Goal: Information Seeking & Learning: Compare options

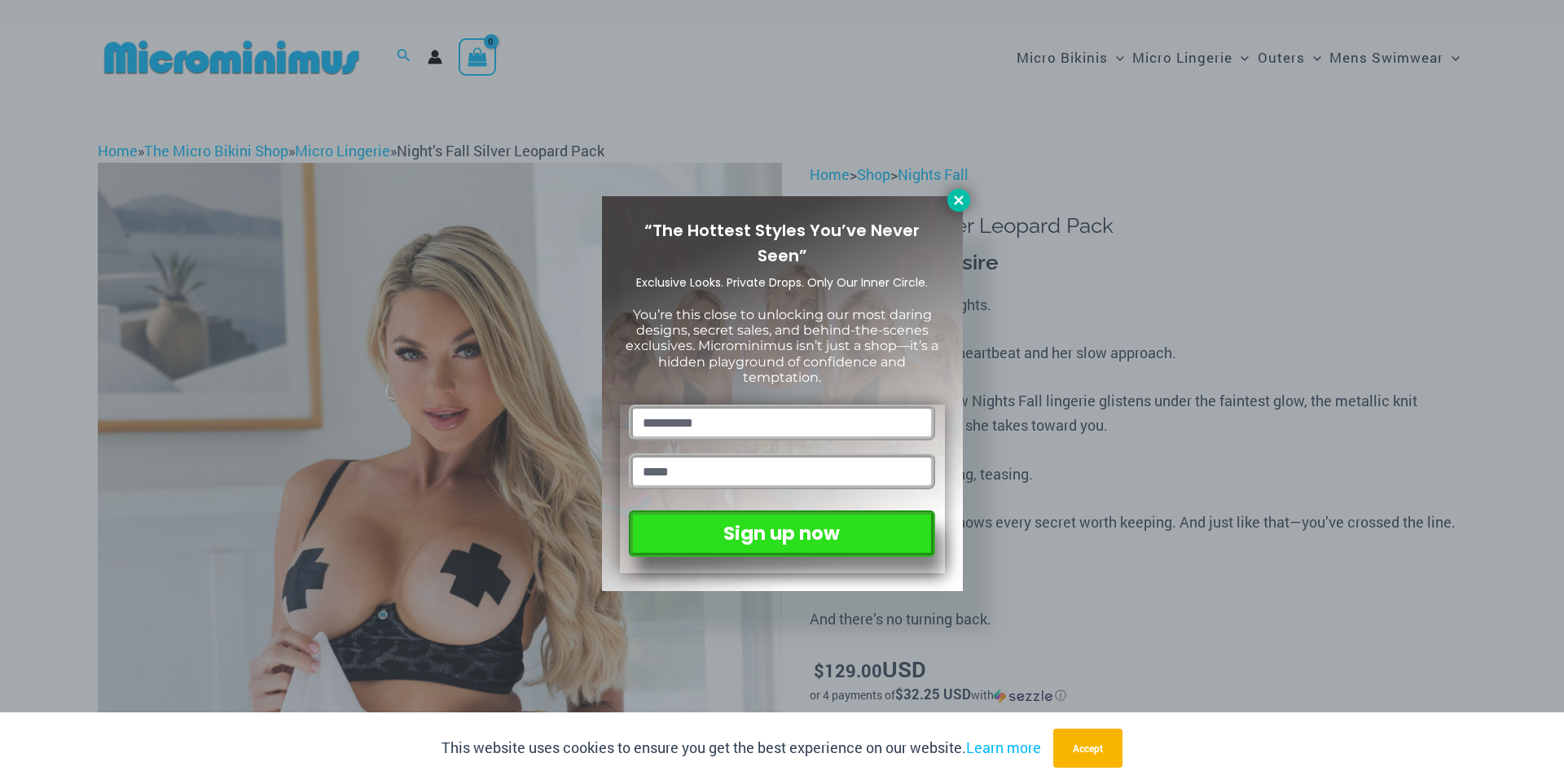
click at [954, 206] on icon at bounding box center [958, 200] width 14 height 14
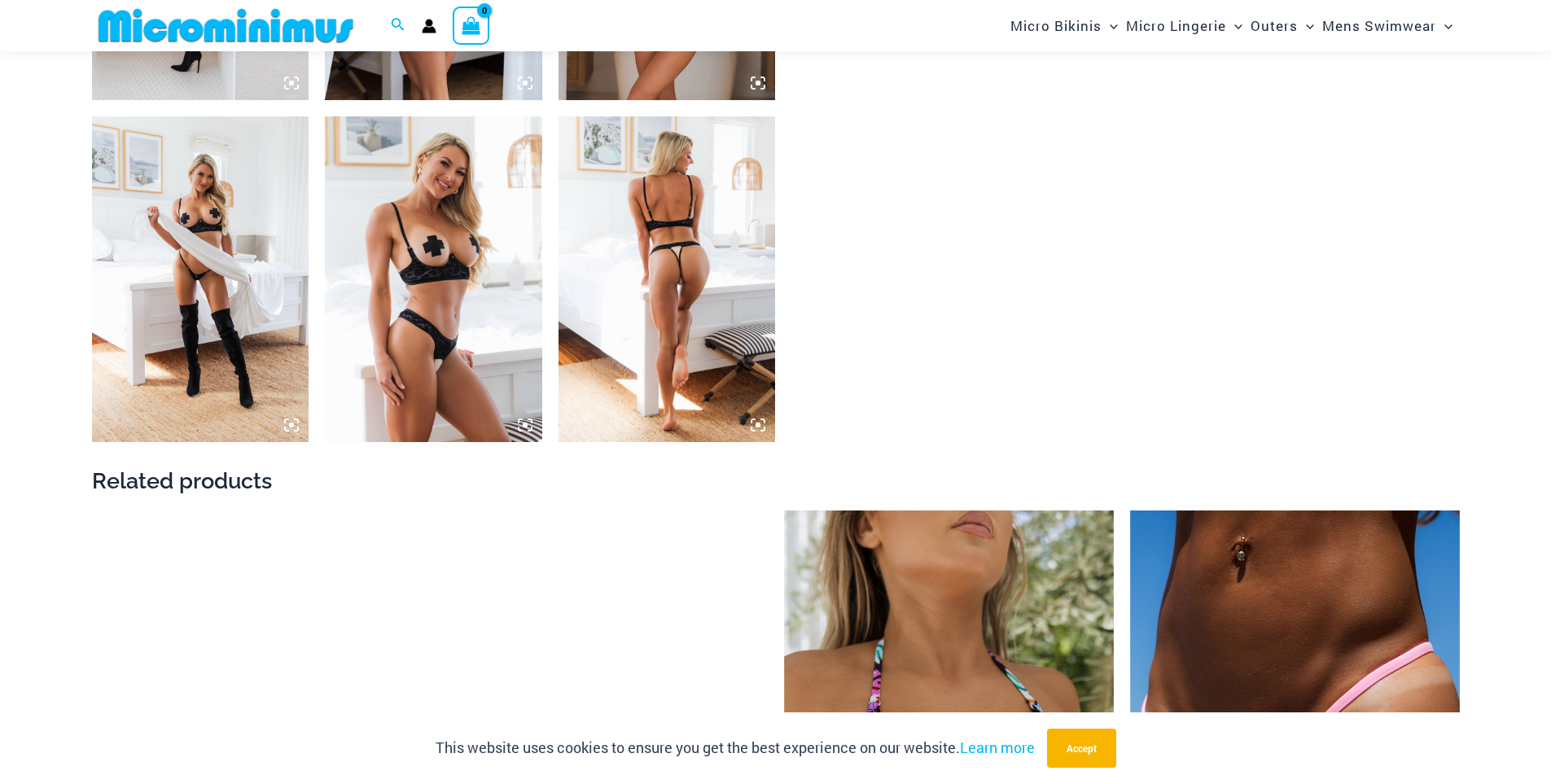
scroll to position [2755, 0]
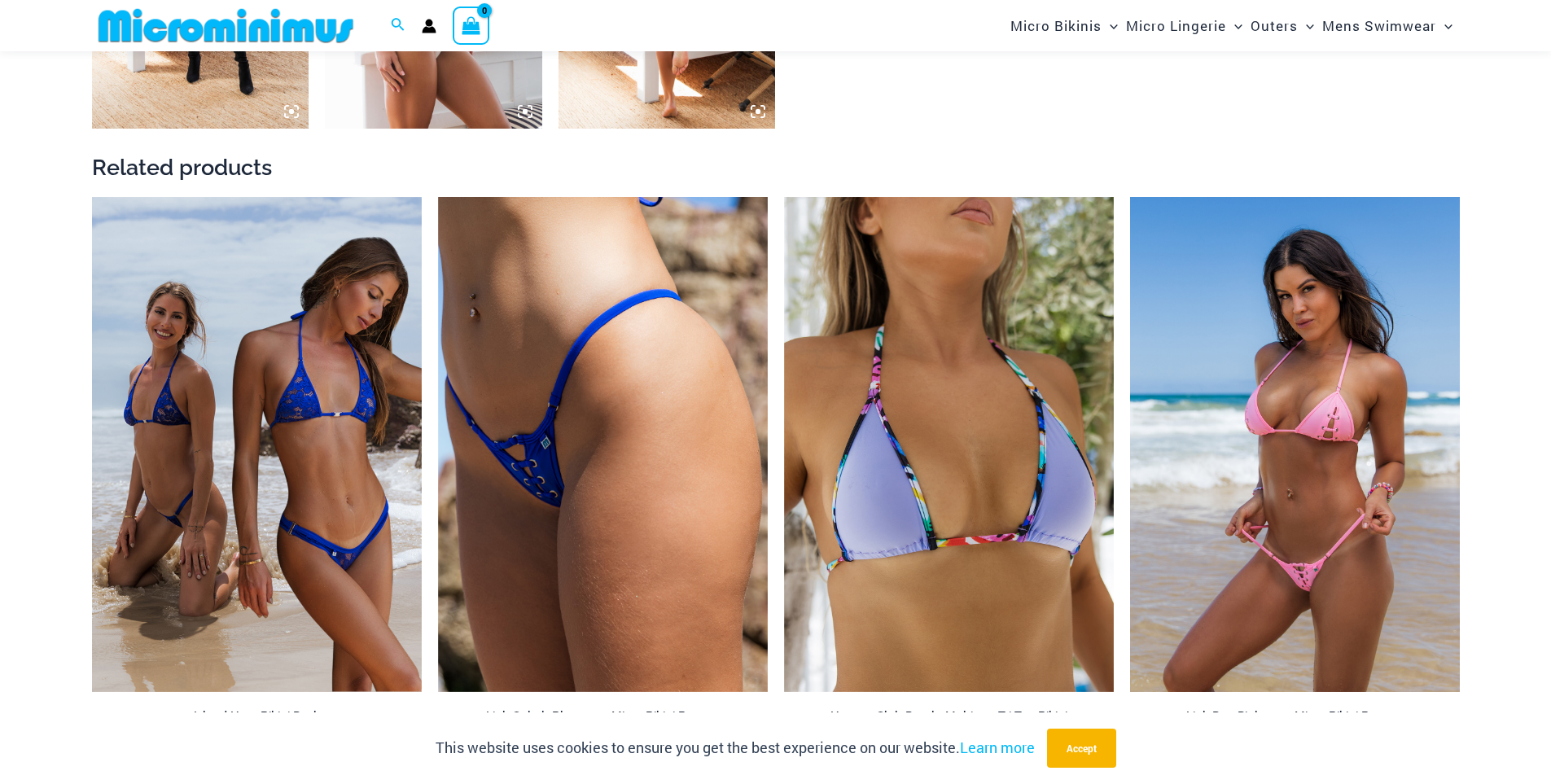
click at [1232, 437] on img at bounding box center [1295, 444] width 330 height 495
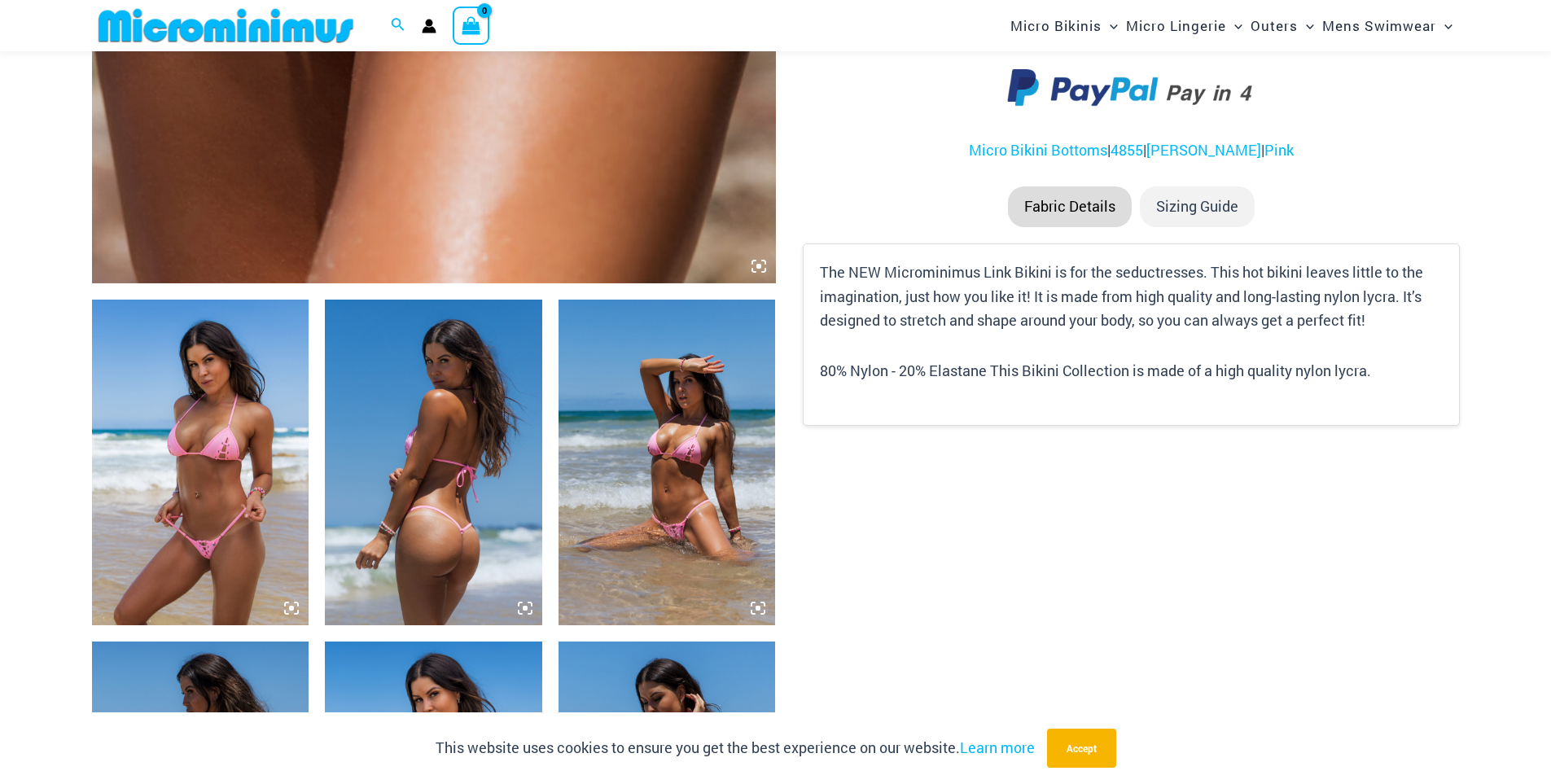
scroll to position [962, 0]
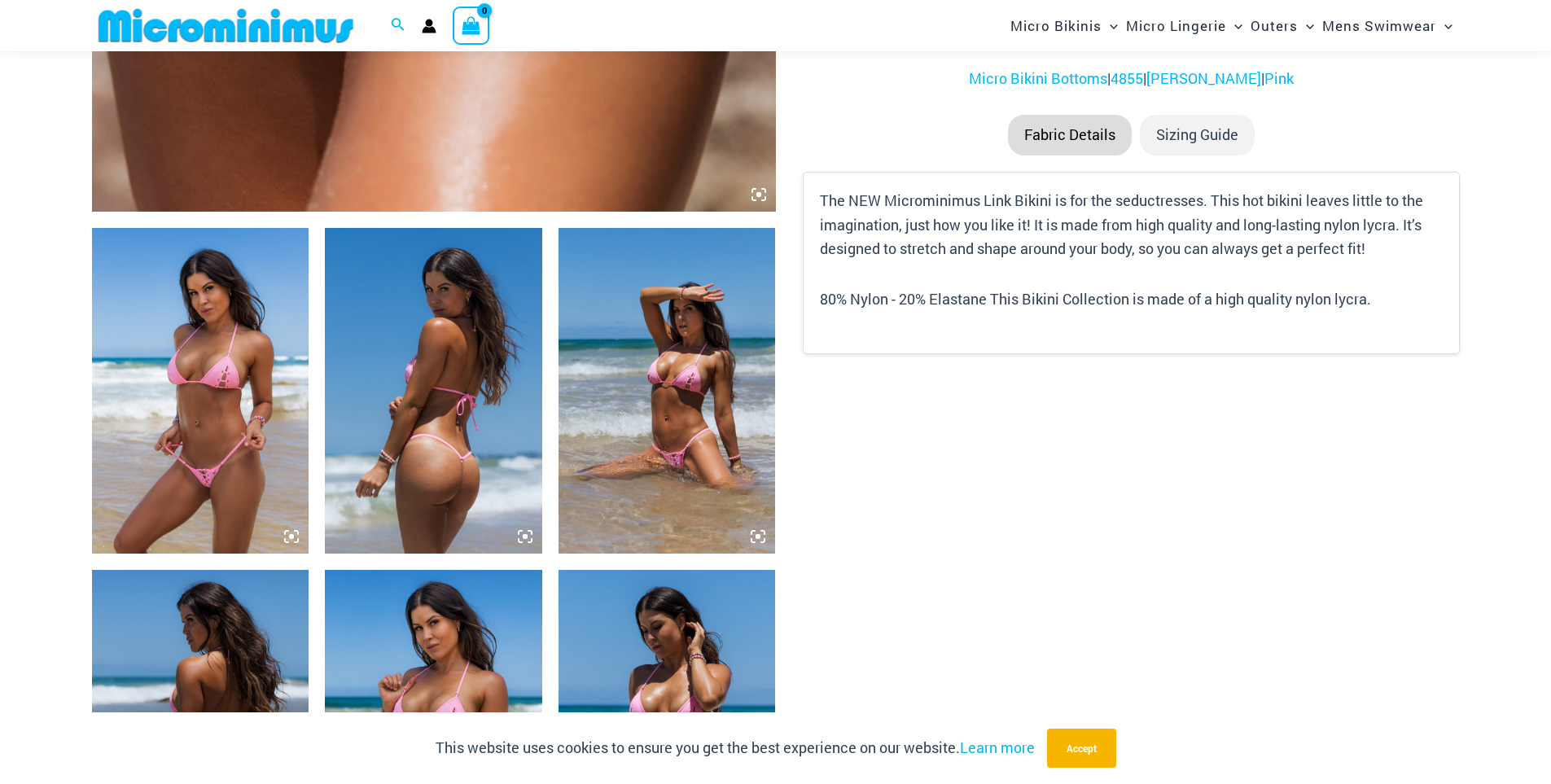
click at [618, 442] on img at bounding box center [667, 391] width 218 height 326
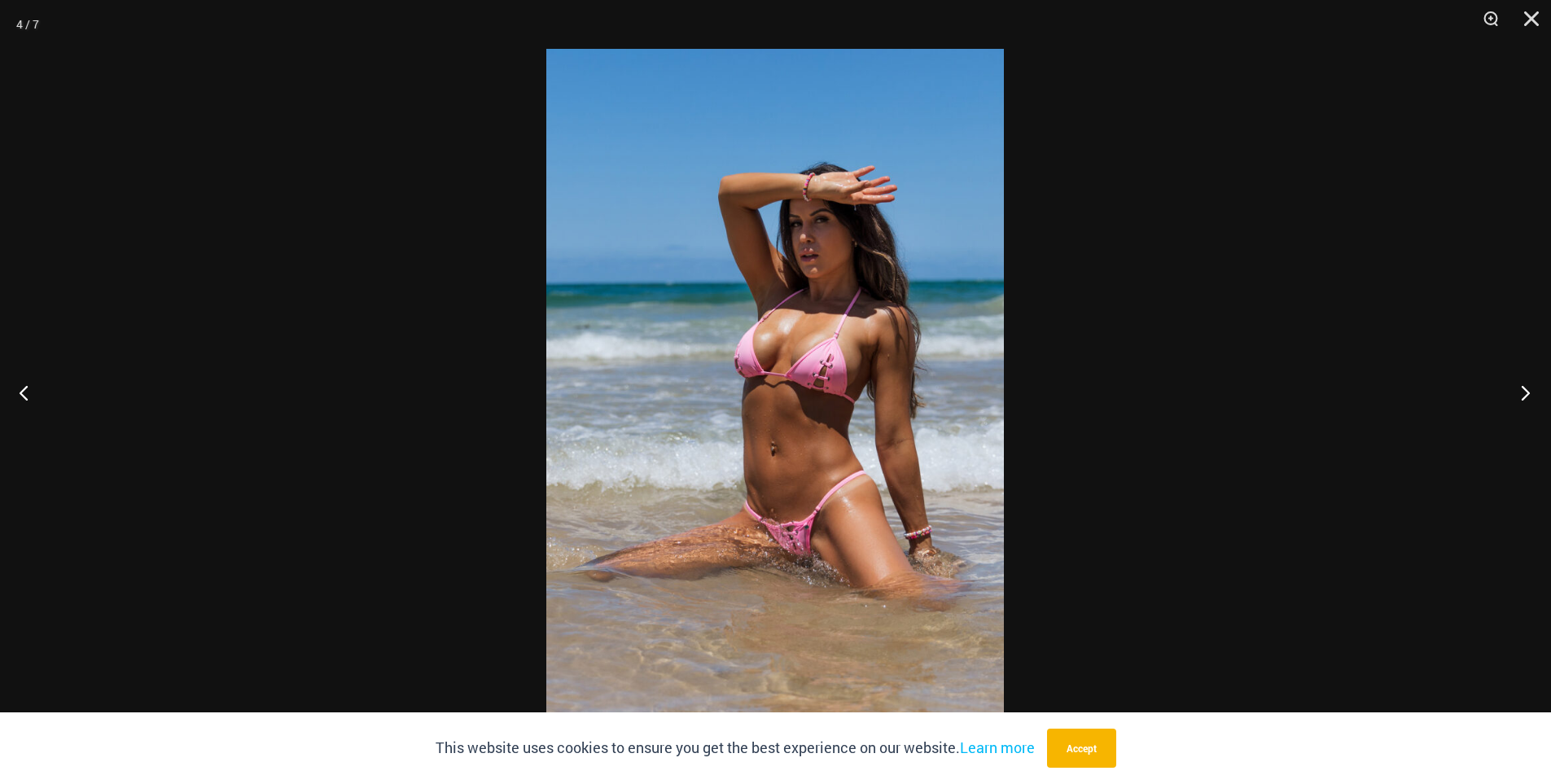
click at [1522, 390] on button "Next" at bounding box center [1521, 392] width 61 height 82
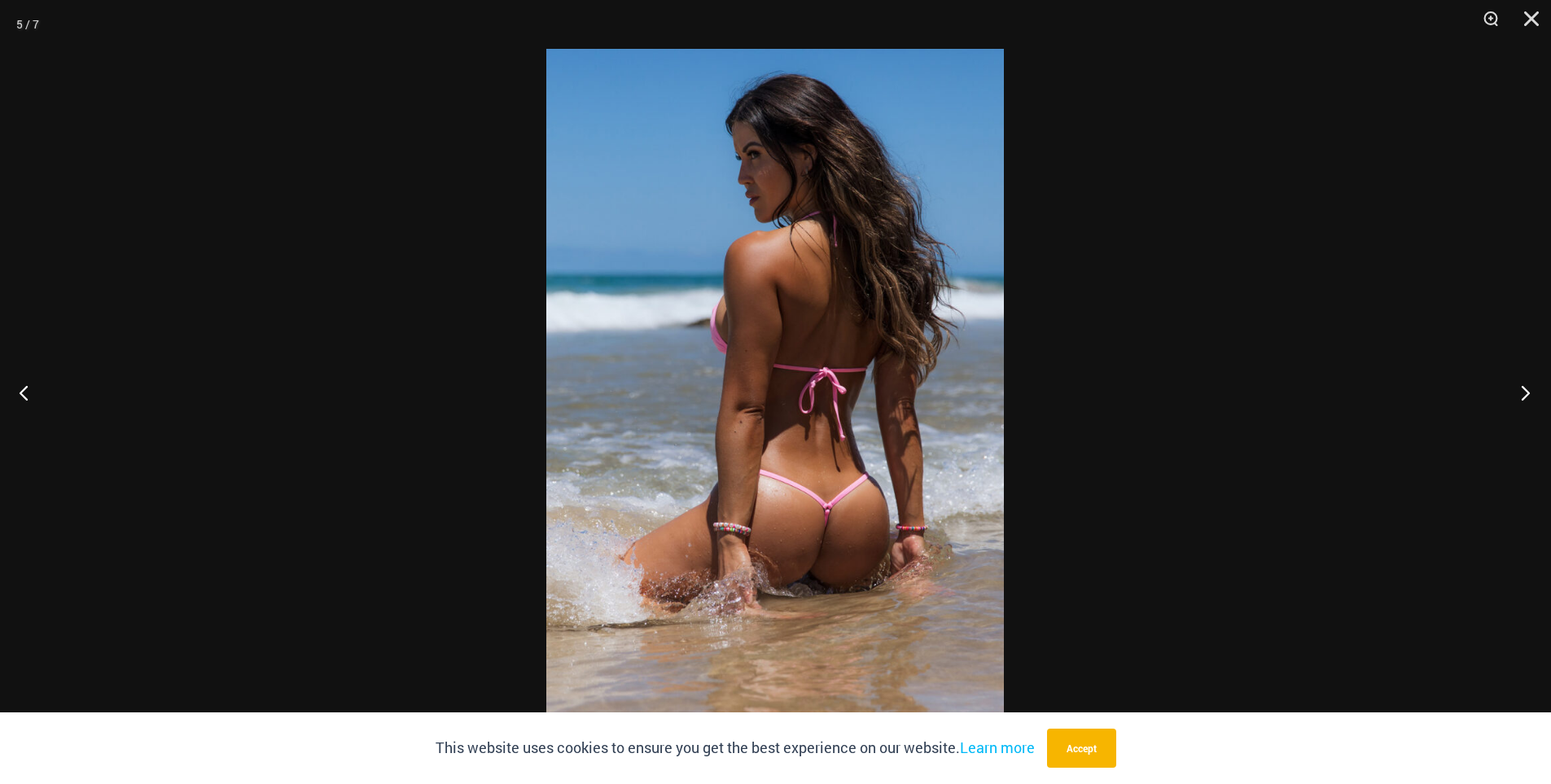
click at [1522, 390] on button "Next" at bounding box center [1521, 392] width 61 height 82
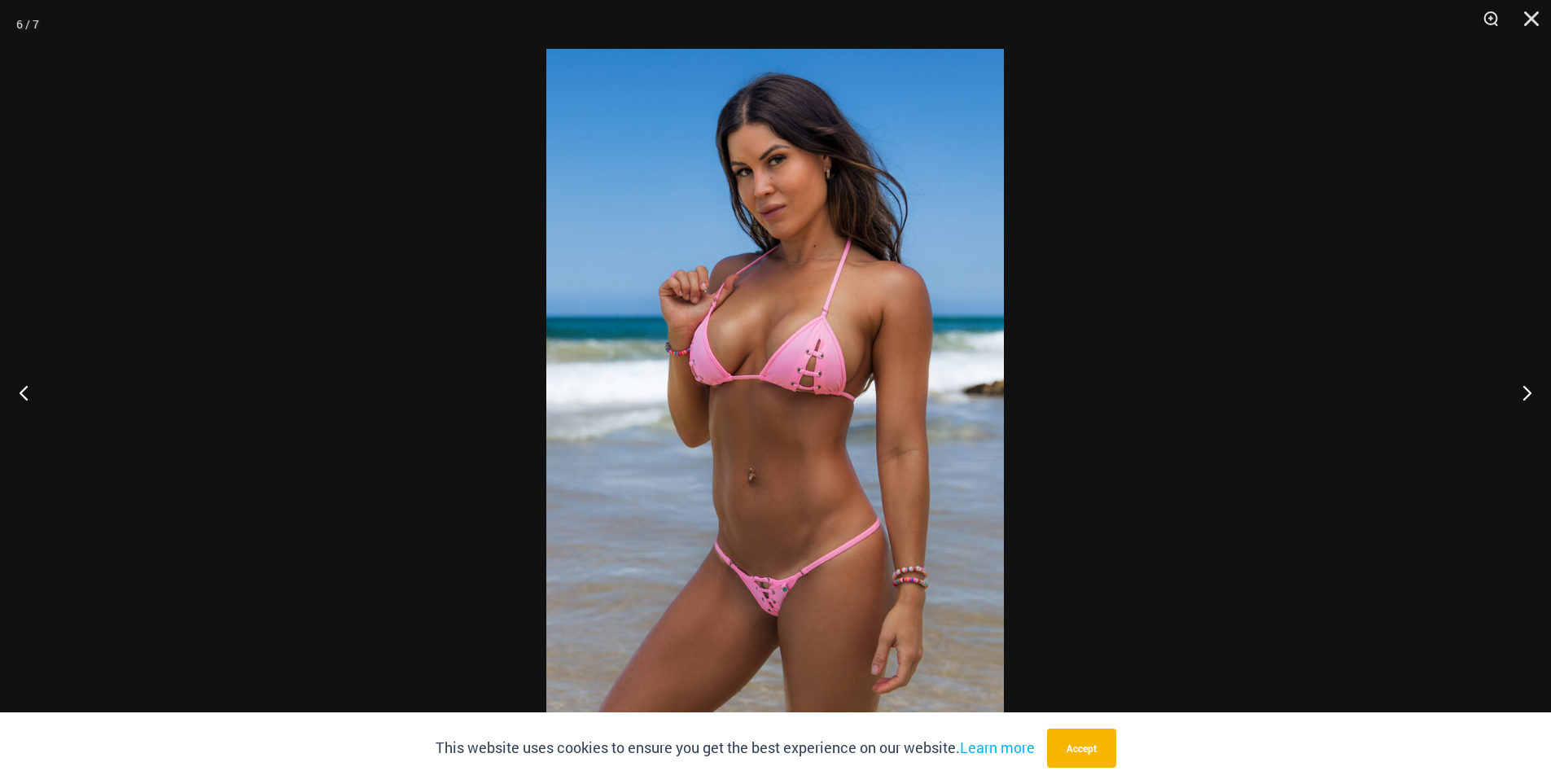
click at [813, 361] on img at bounding box center [775, 392] width 458 height 686
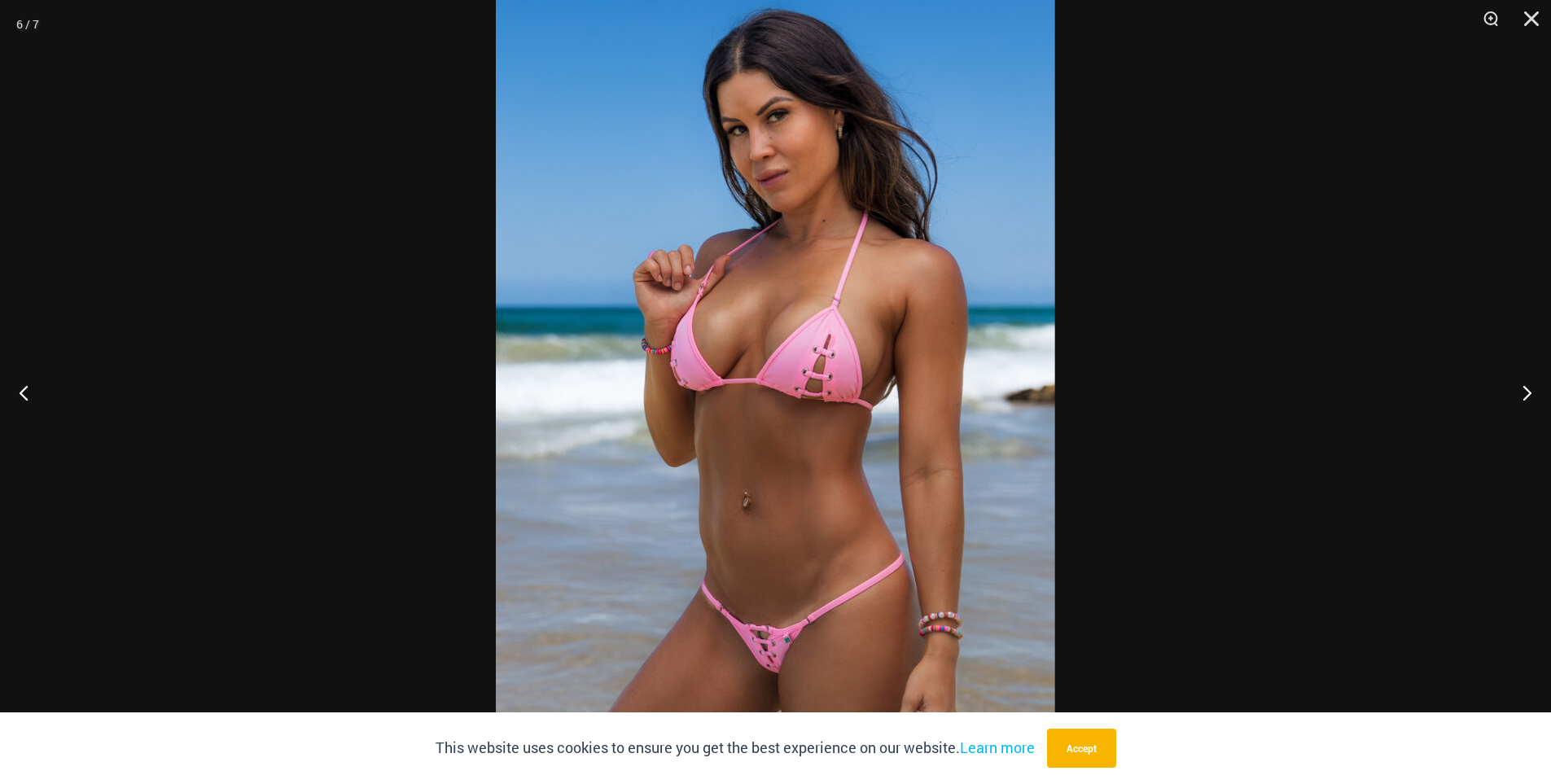
click at [813, 361] on img at bounding box center [775, 399] width 559 height 839
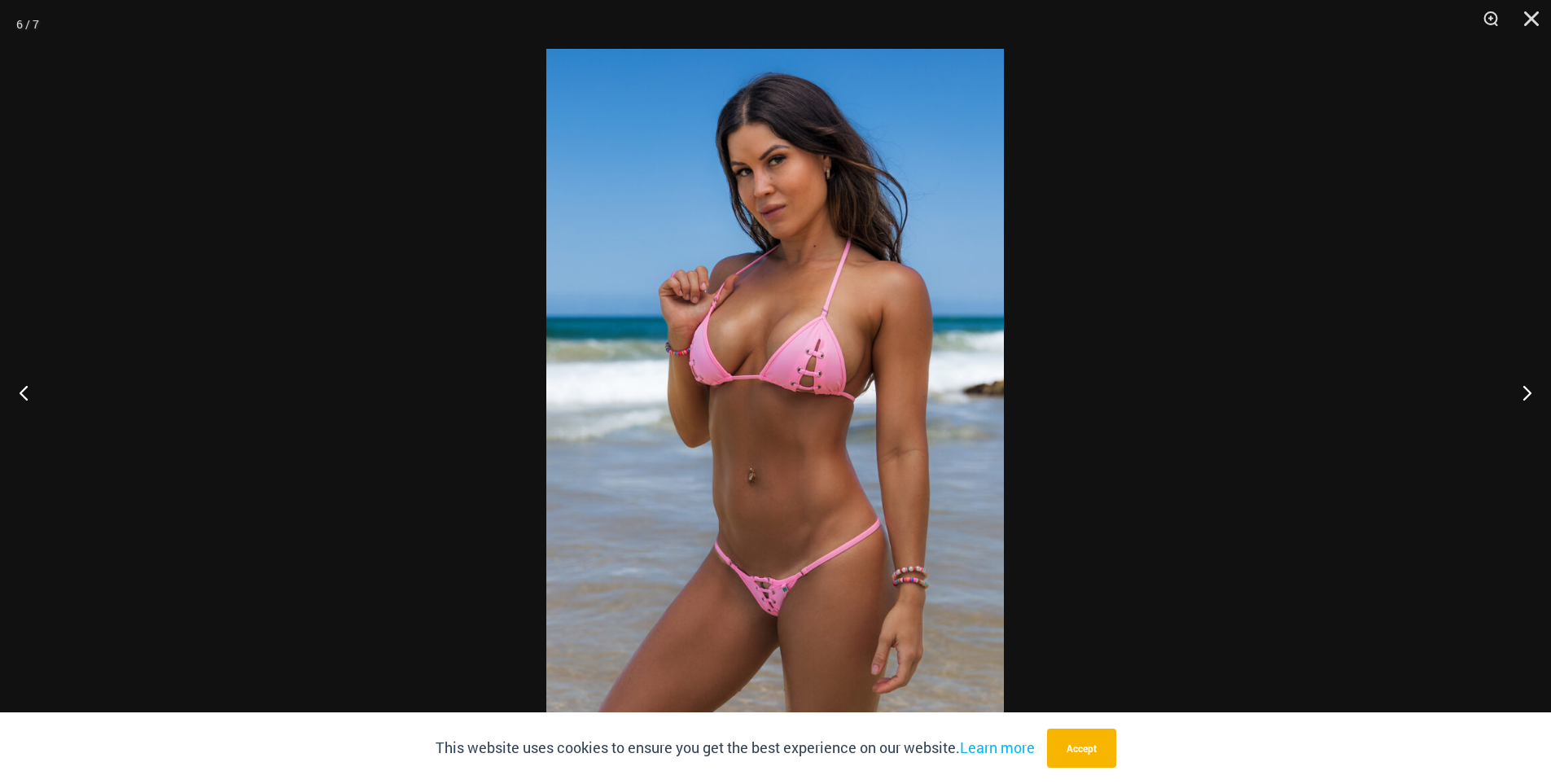
click at [813, 361] on img at bounding box center [775, 392] width 458 height 686
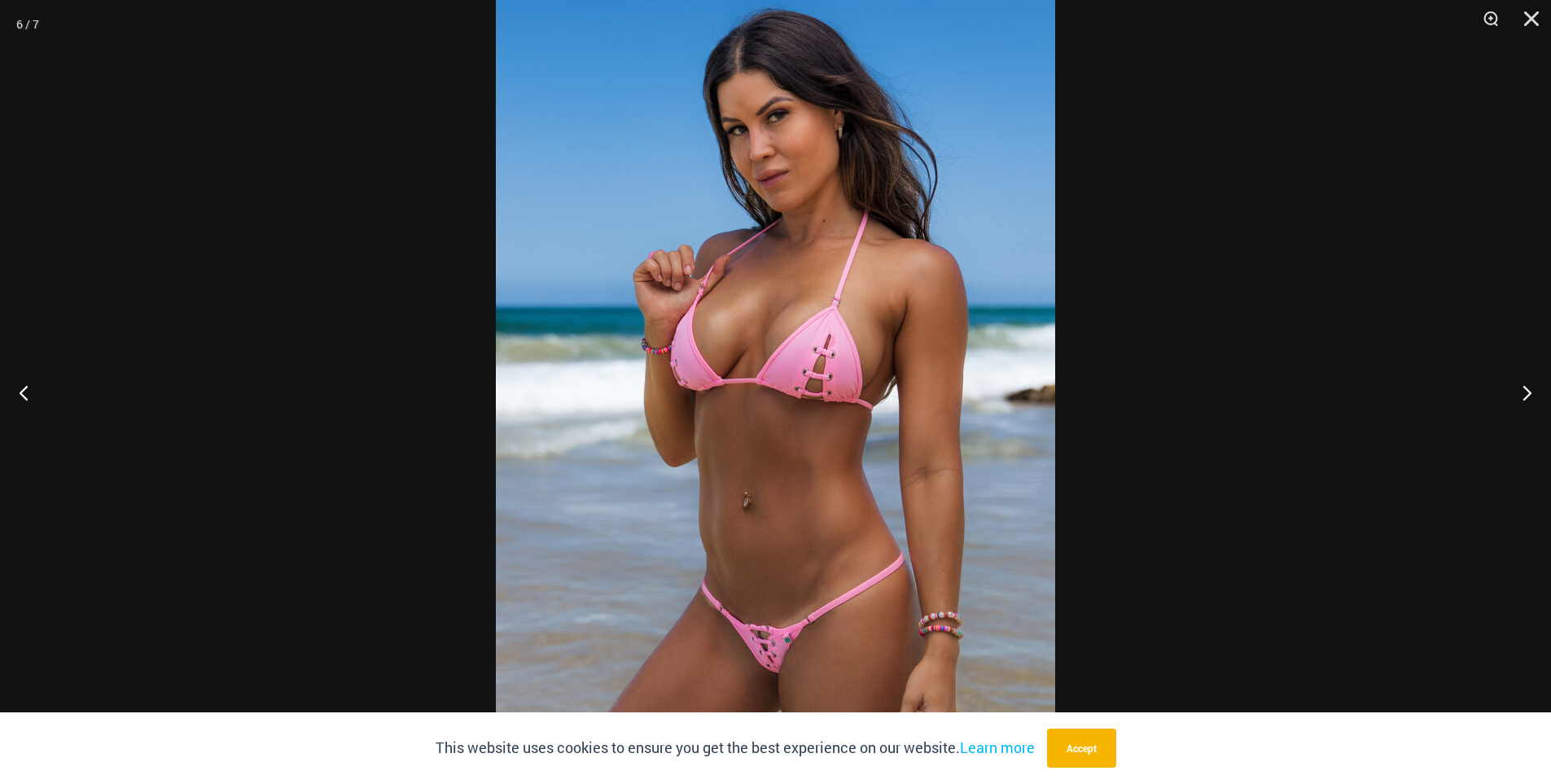
click at [813, 361] on img at bounding box center [775, 399] width 559 height 839
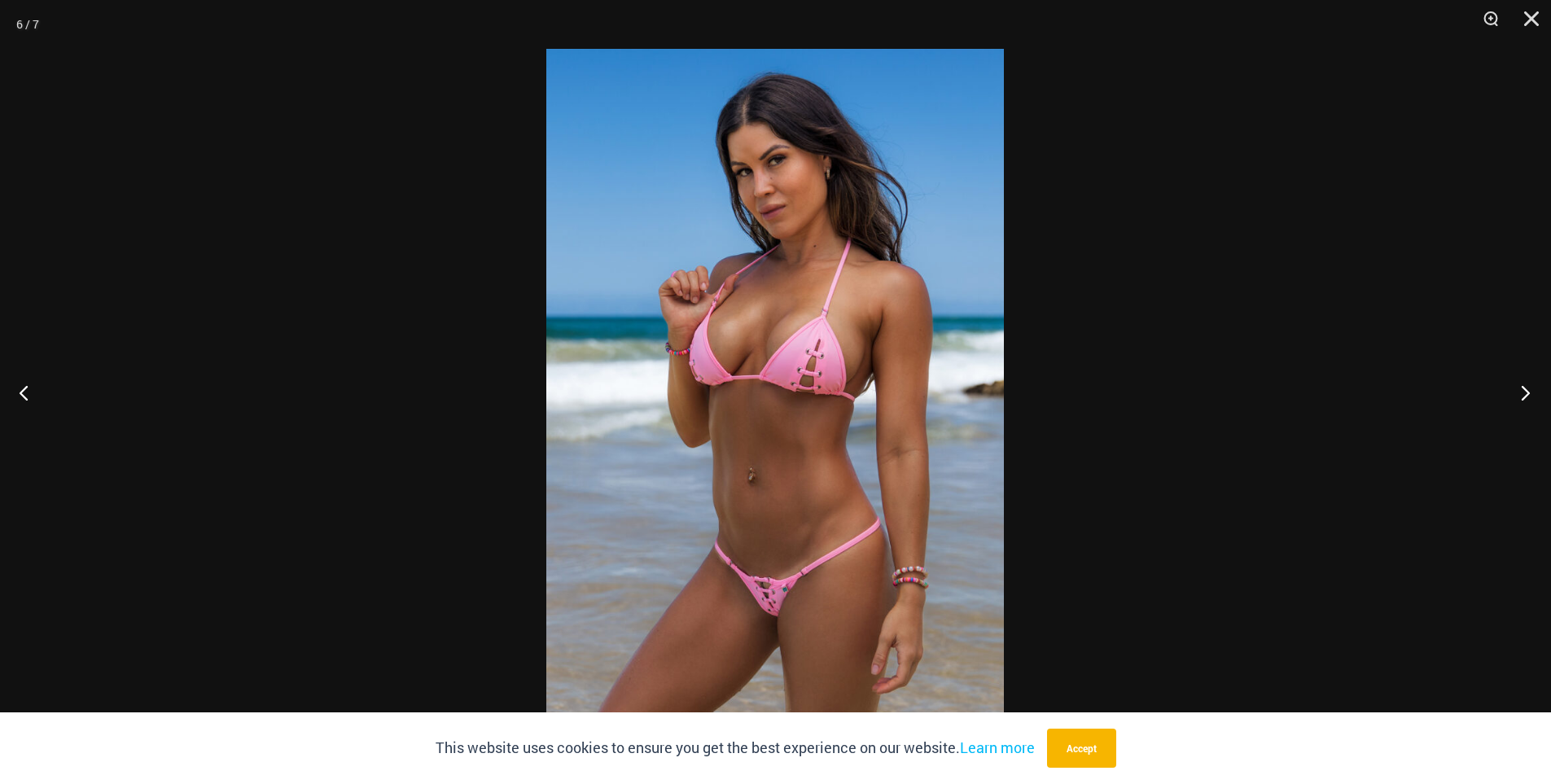
click at [1522, 402] on button "Next" at bounding box center [1521, 392] width 61 height 82
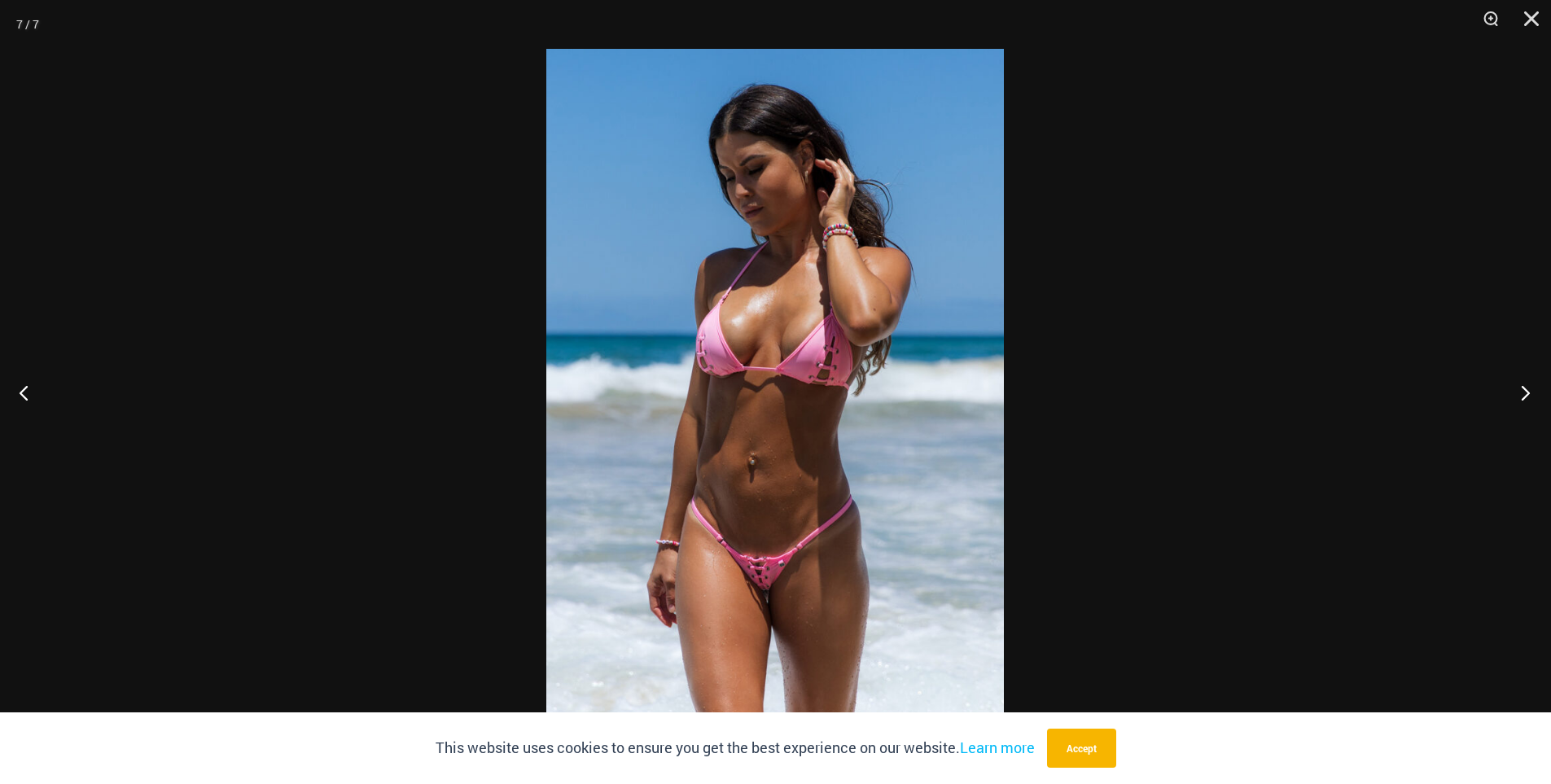
click at [1522, 402] on button "Next" at bounding box center [1521, 392] width 61 height 82
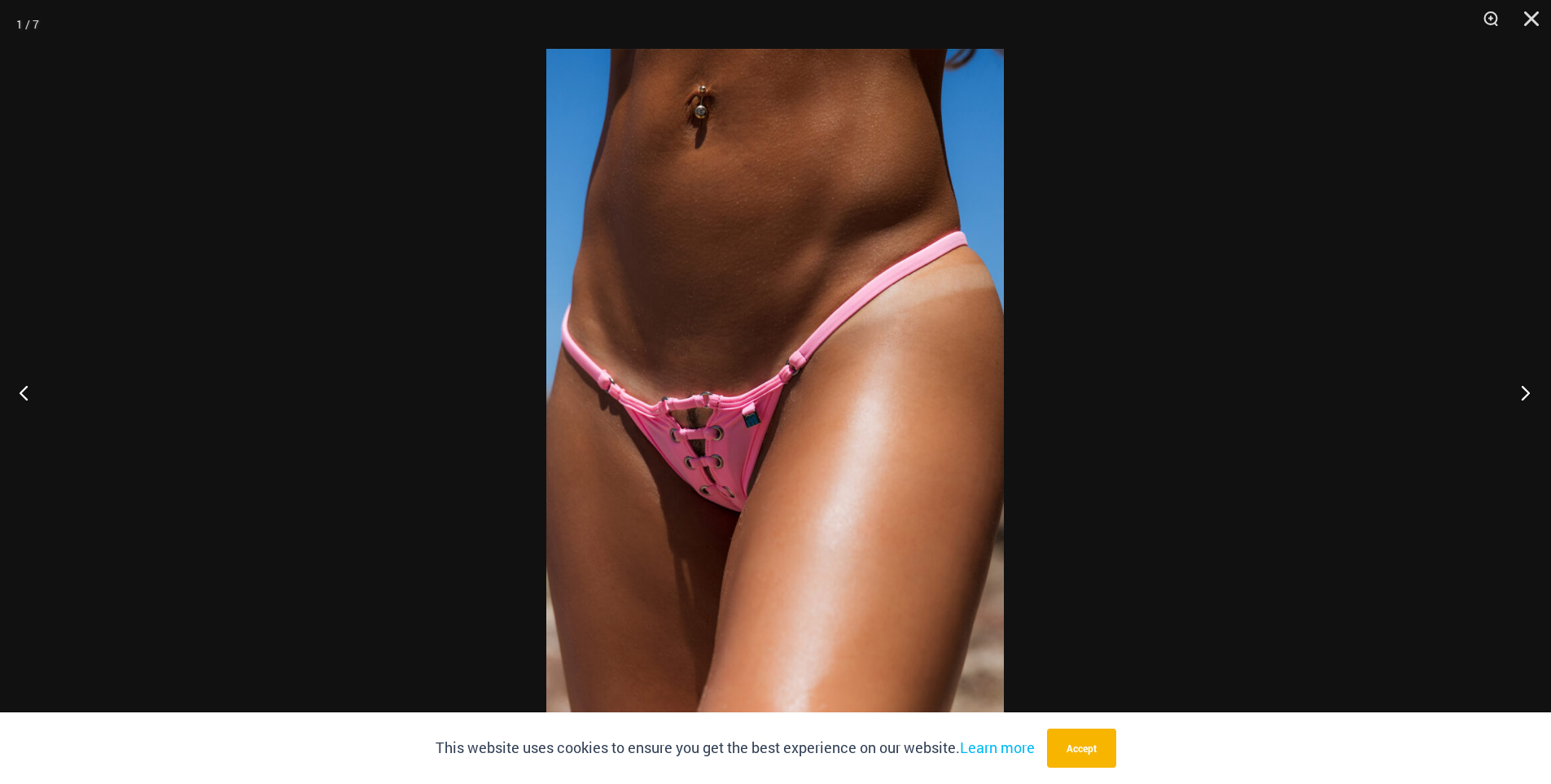
click at [1522, 402] on button "Next" at bounding box center [1521, 392] width 61 height 82
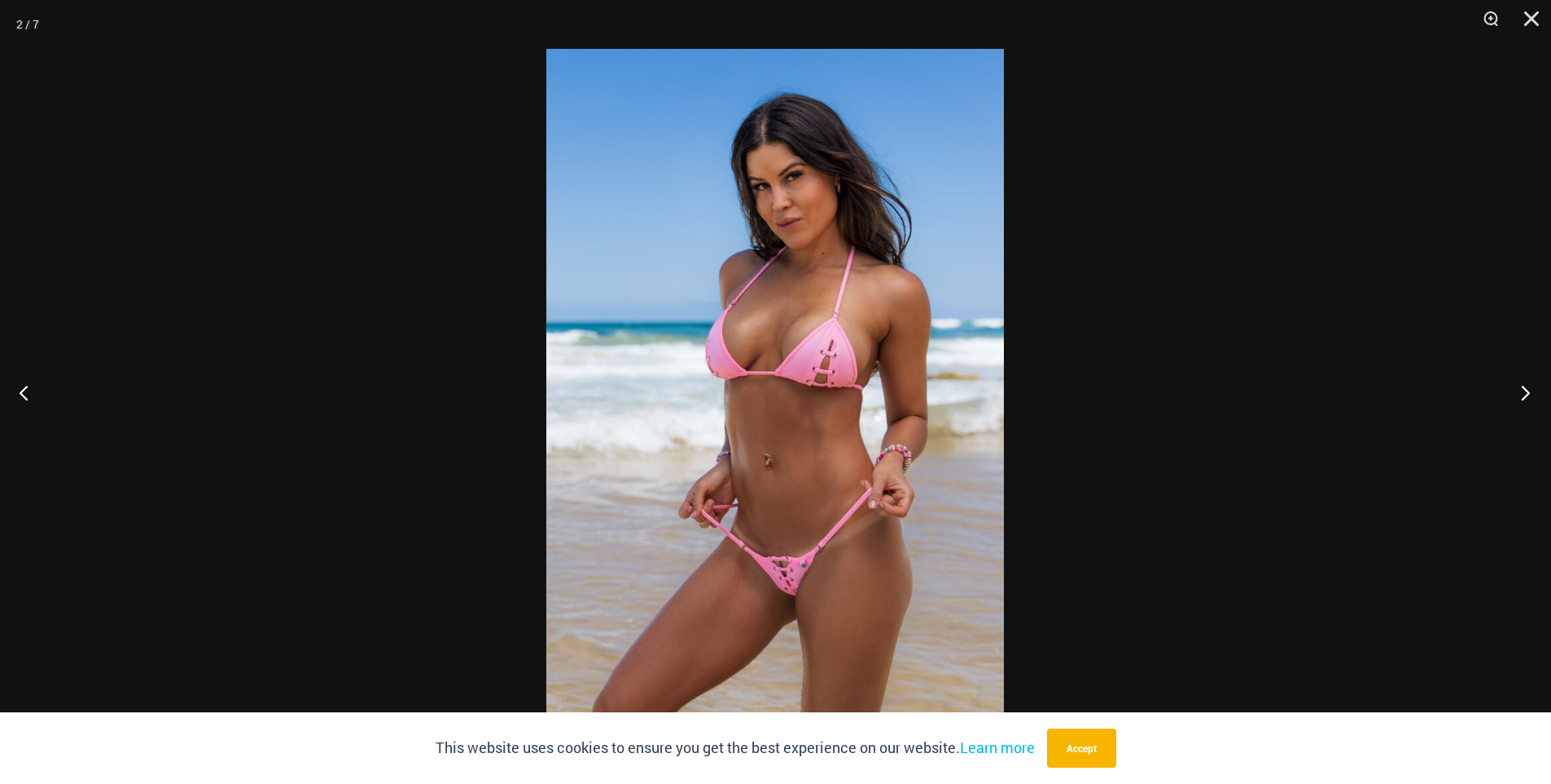
click at [1522, 402] on button "Next" at bounding box center [1521, 392] width 61 height 82
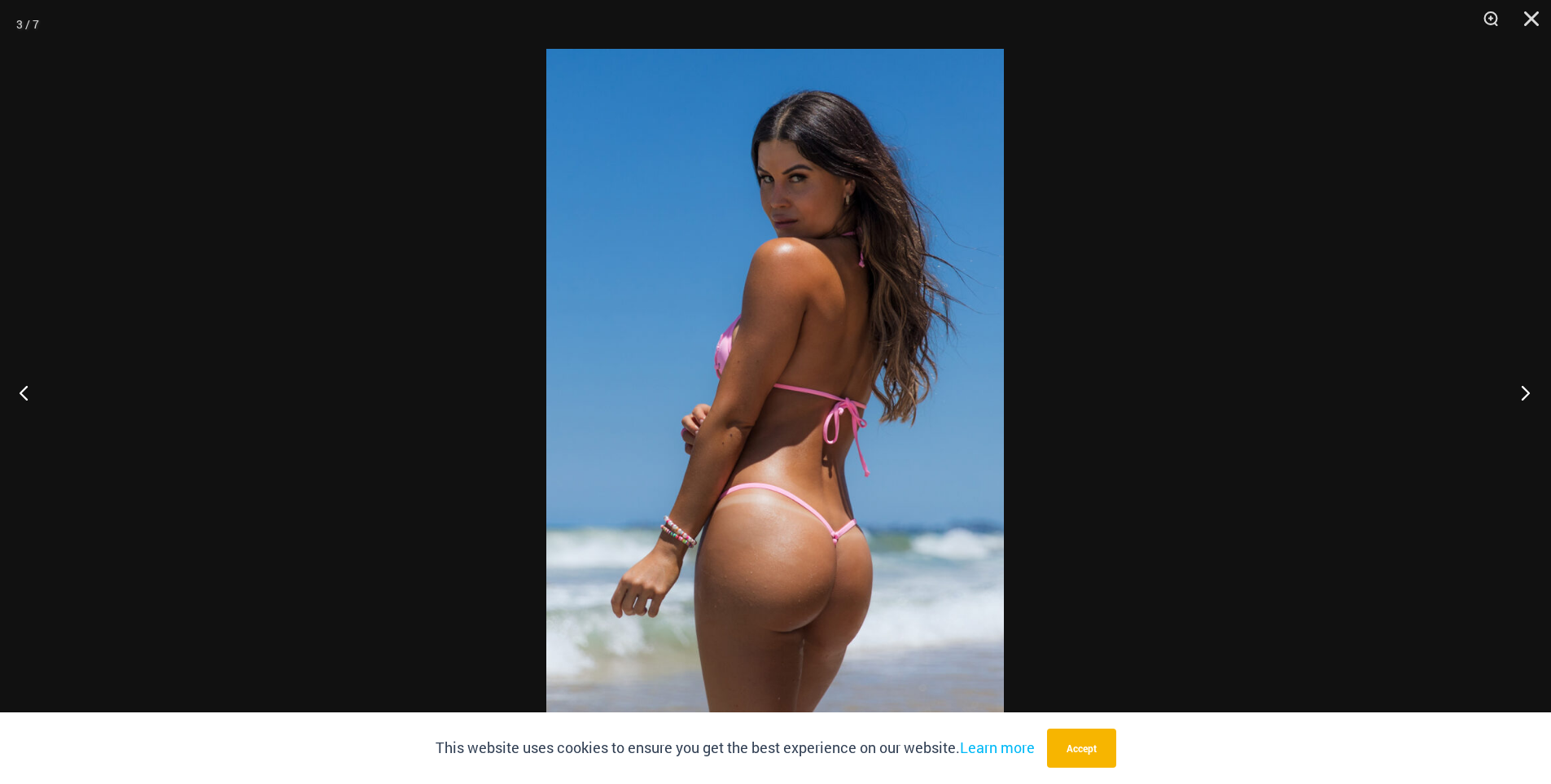
click at [1522, 402] on button "Next" at bounding box center [1521, 392] width 61 height 82
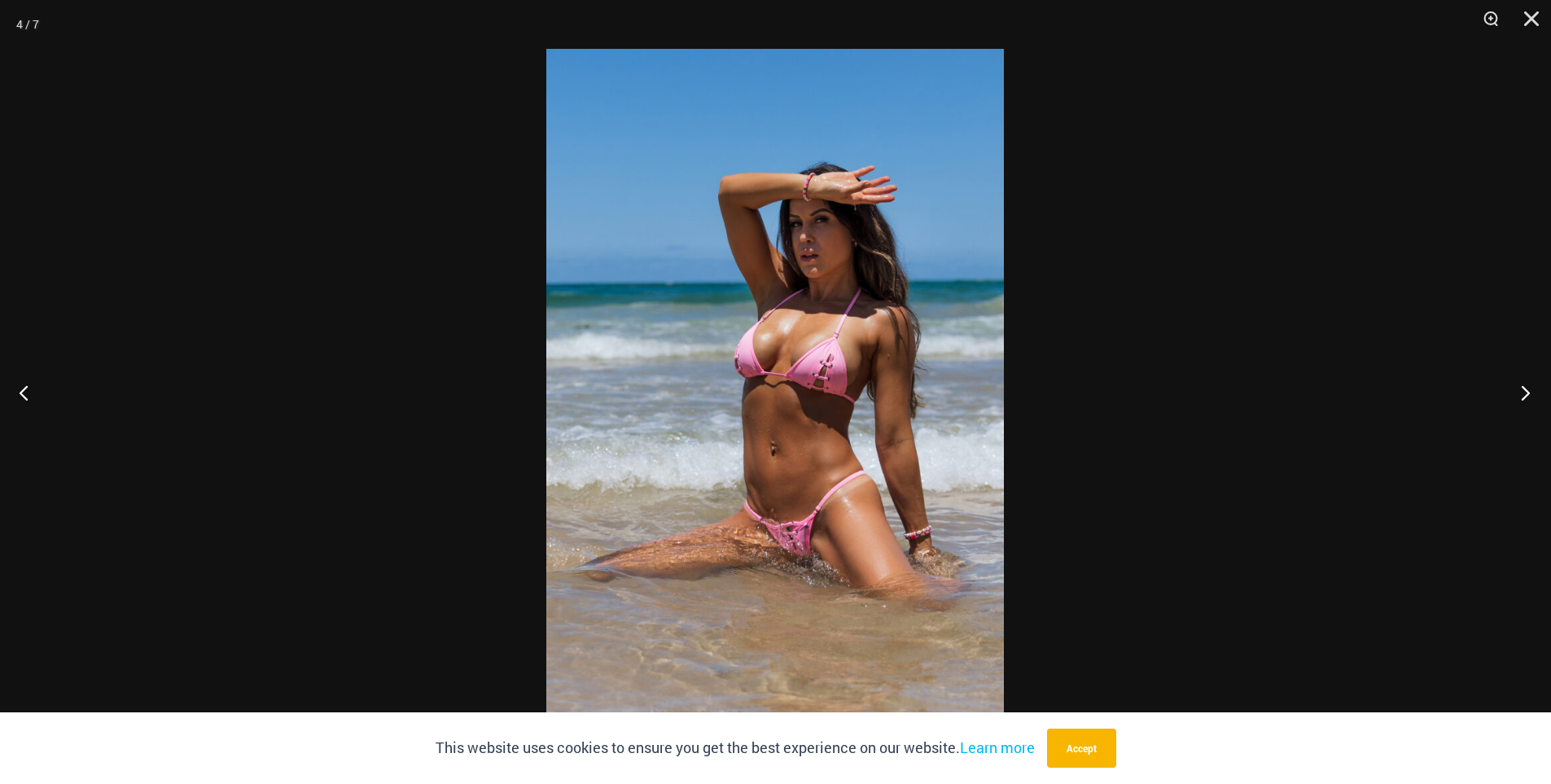
click at [1522, 402] on button "Next" at bounding box center [1521, 392] width 61 height 82
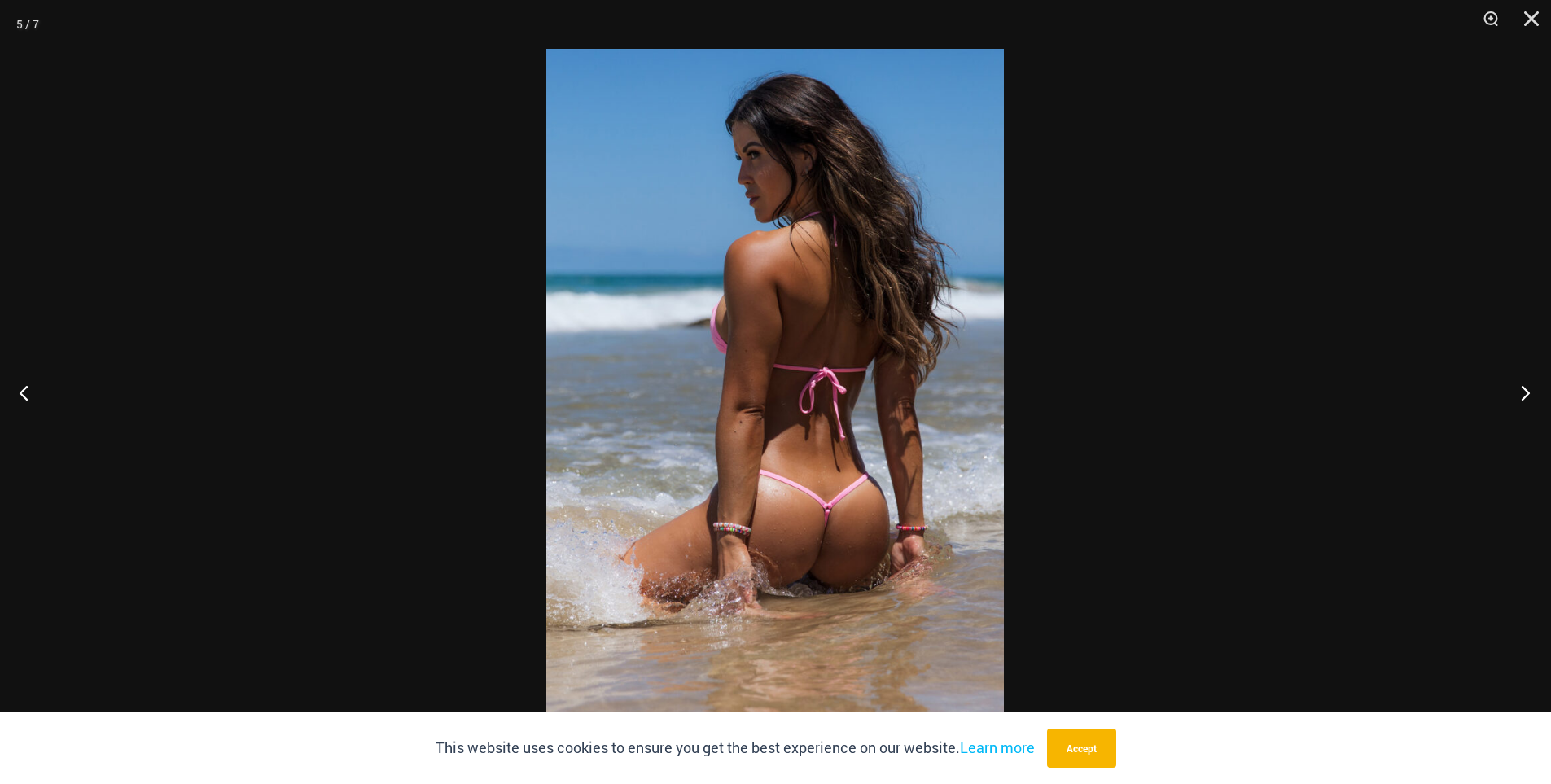
click at [1522, 402] on button "Next" at bounding box center [1521, 392] width 61 height 82
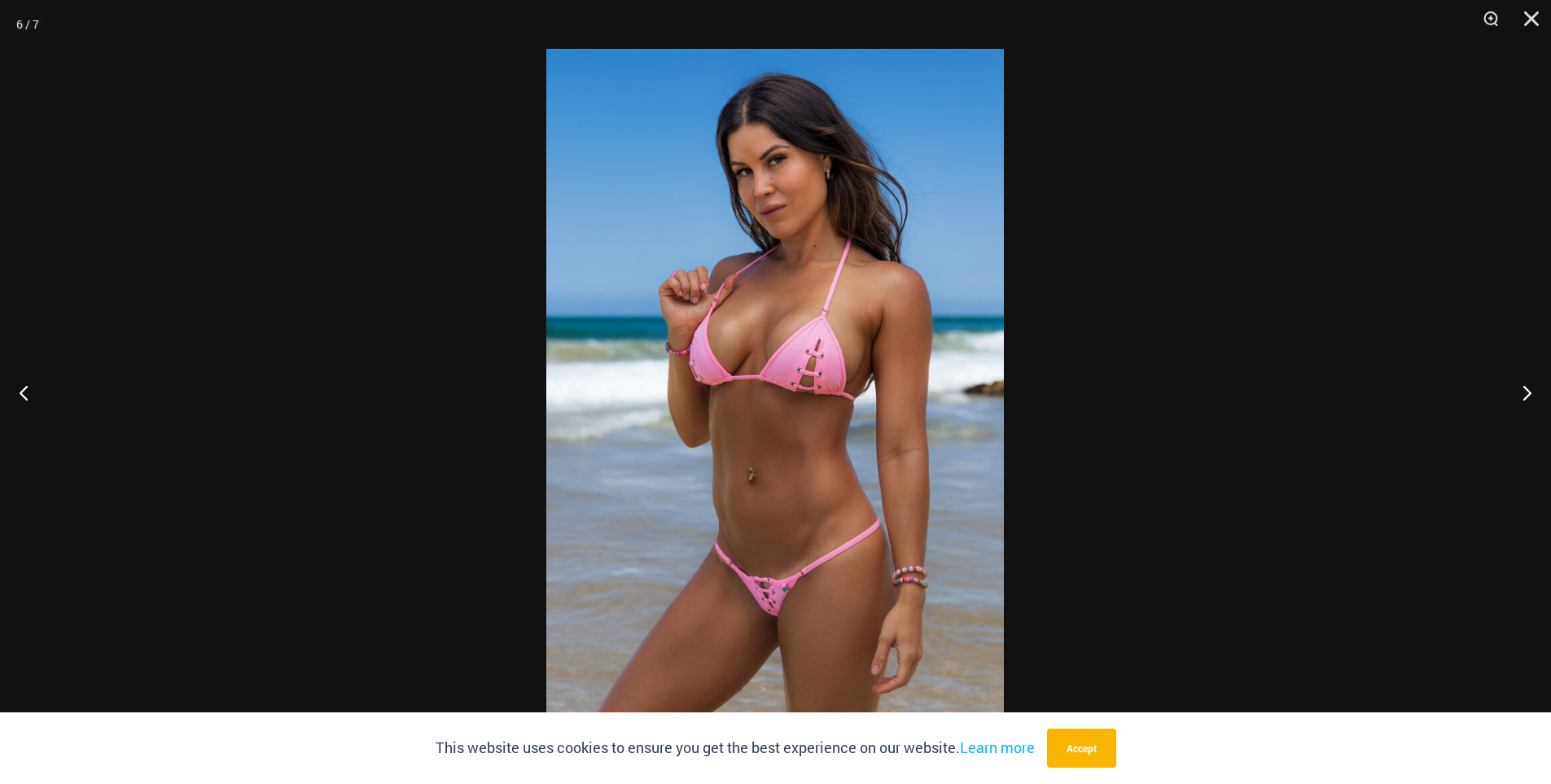
click at [1334, 337] on div at bounding box center [775, 392] width 1551 height 784
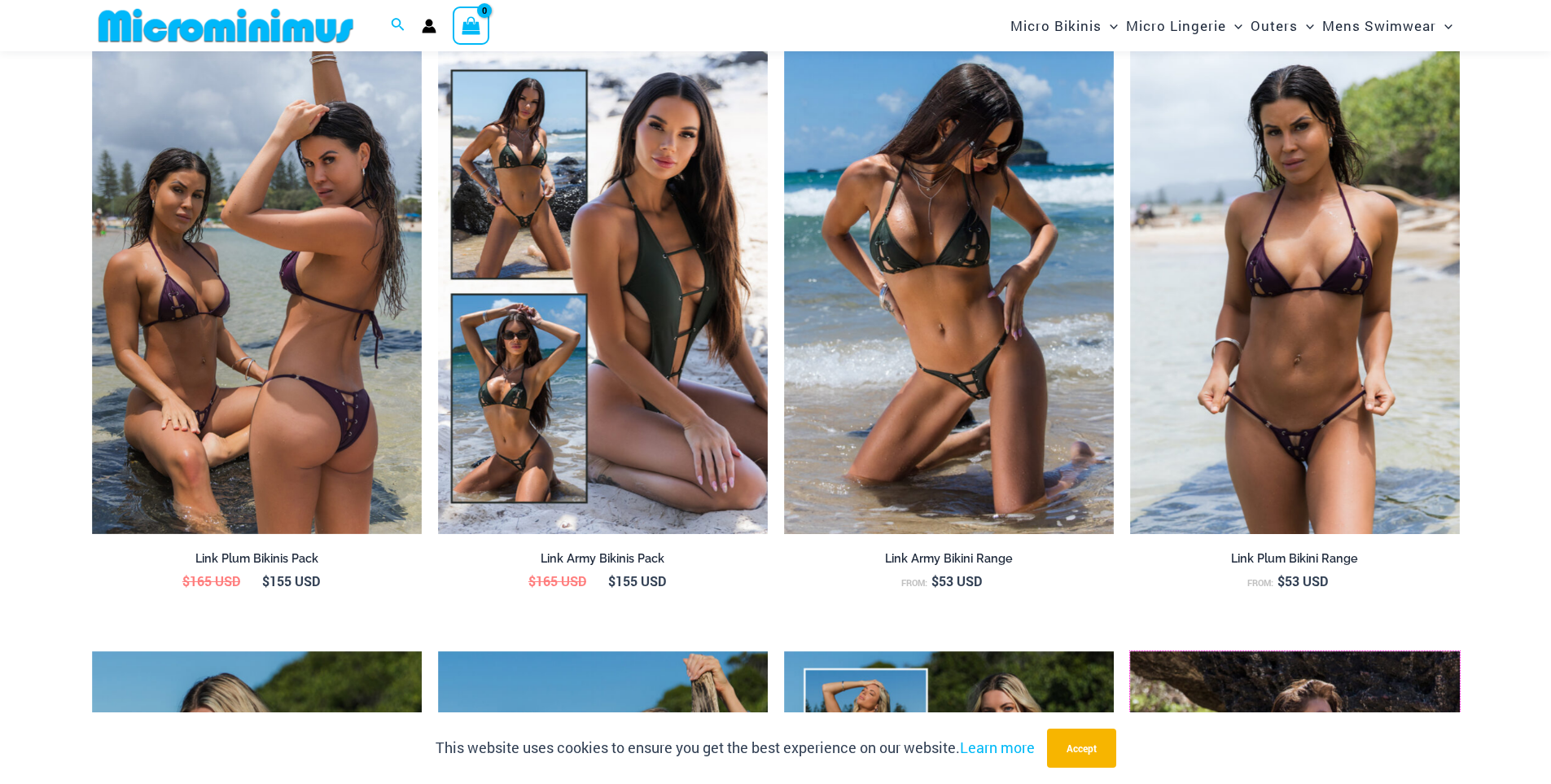
scroll to position [1858, 0]
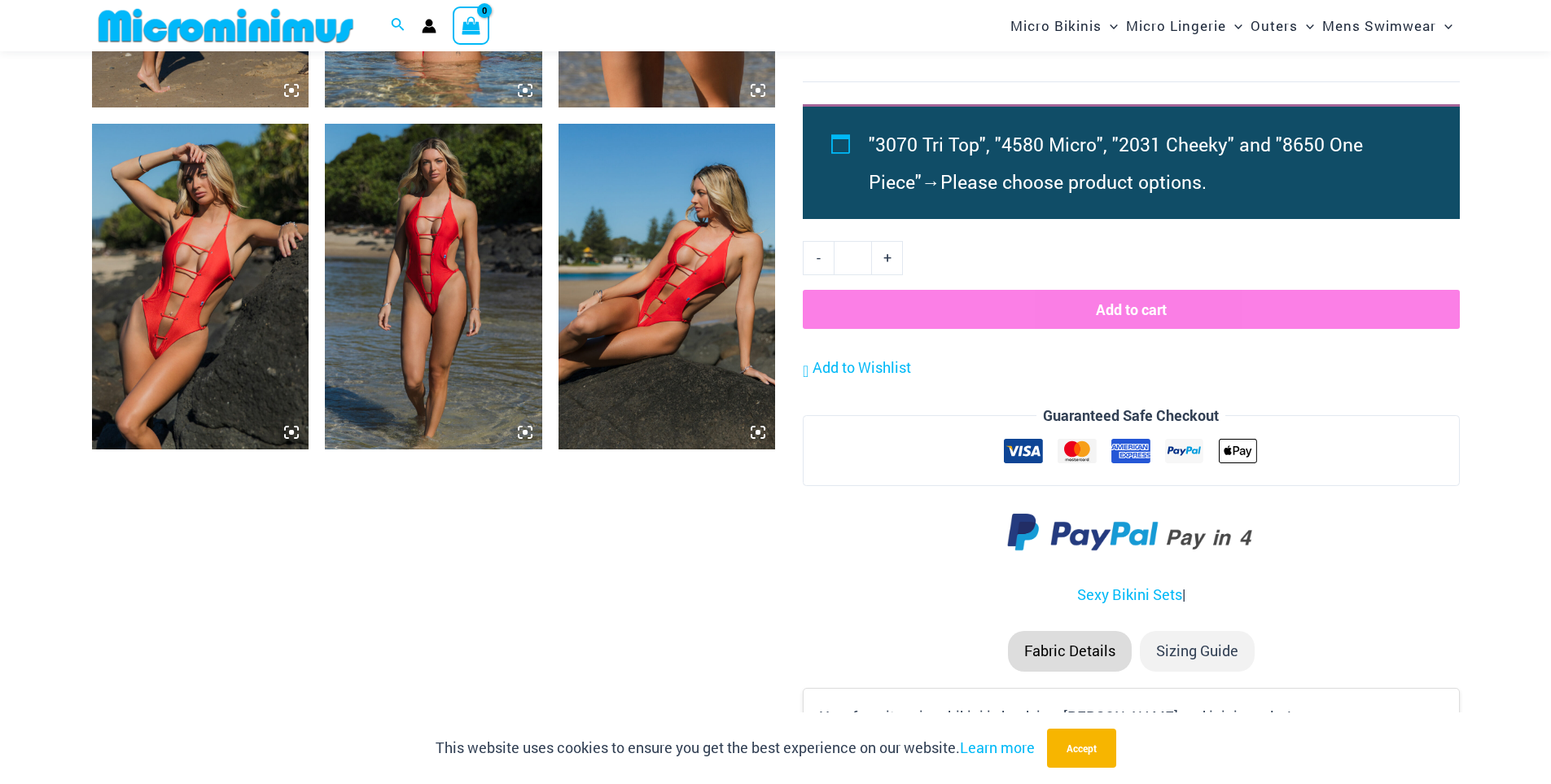
scroll to position [2104, 0]
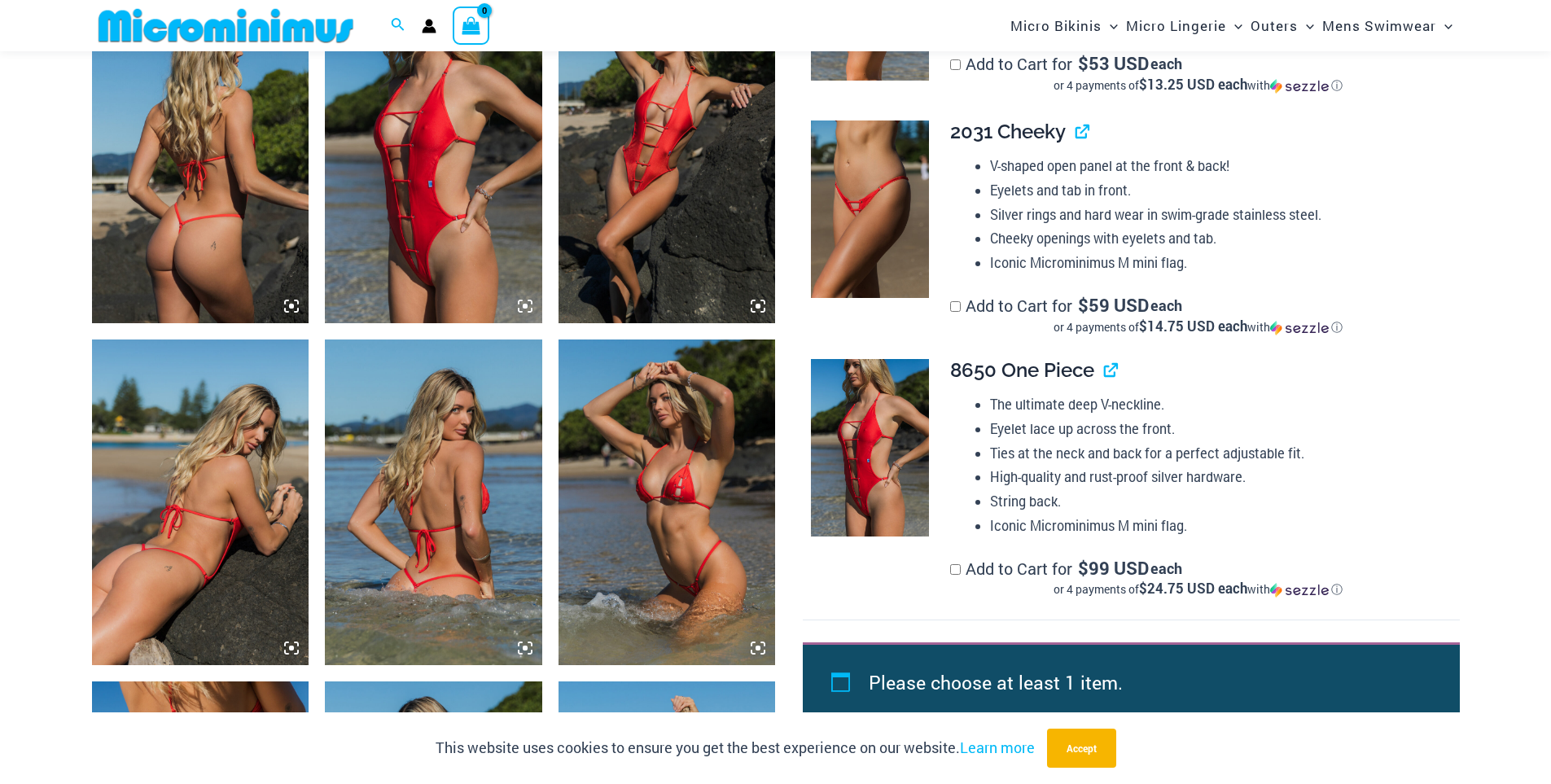
scroll to position [1207, 0]
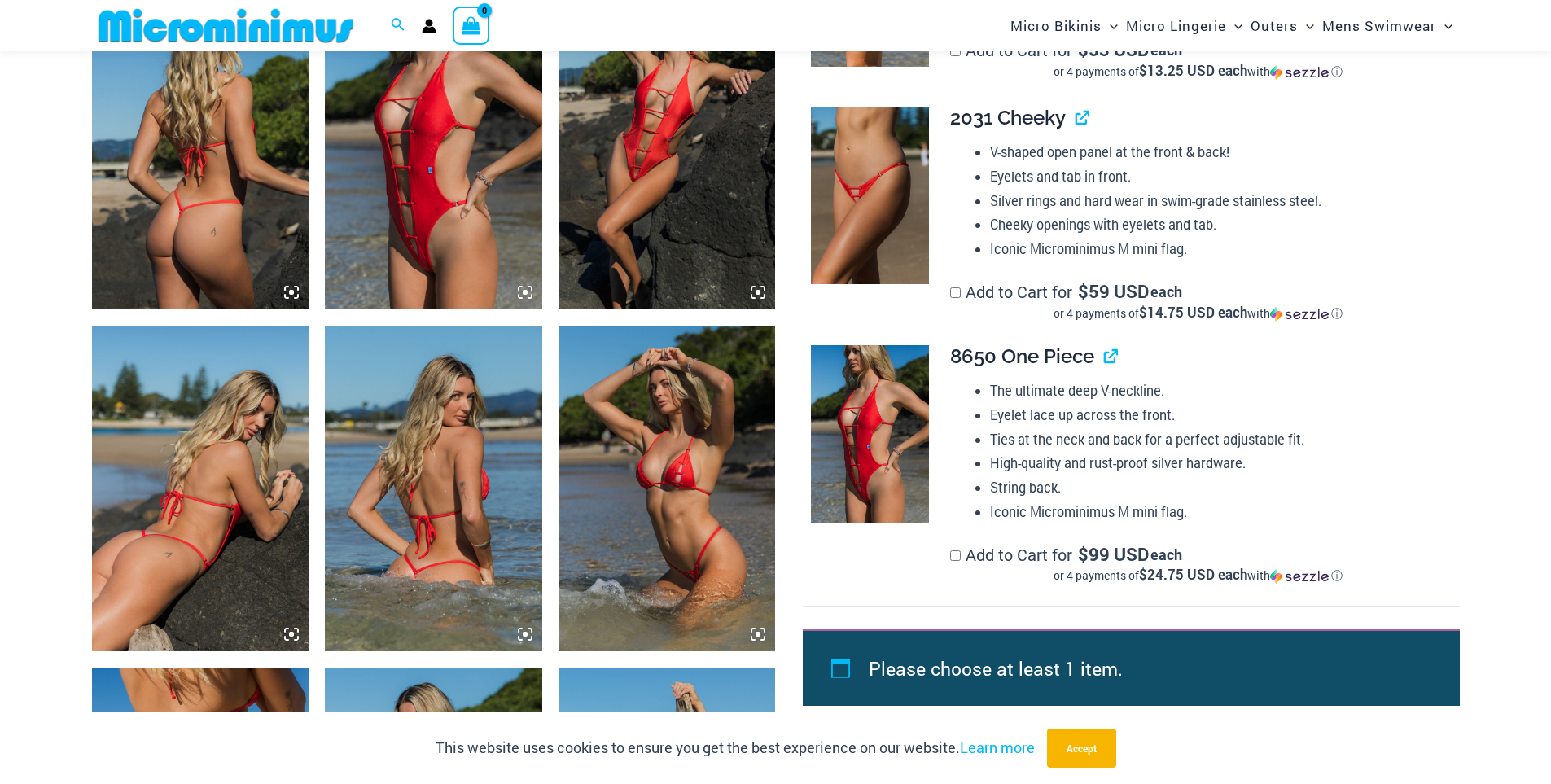
click at [656, 93] on img at bounding box center [667, 147] width 218 height 326
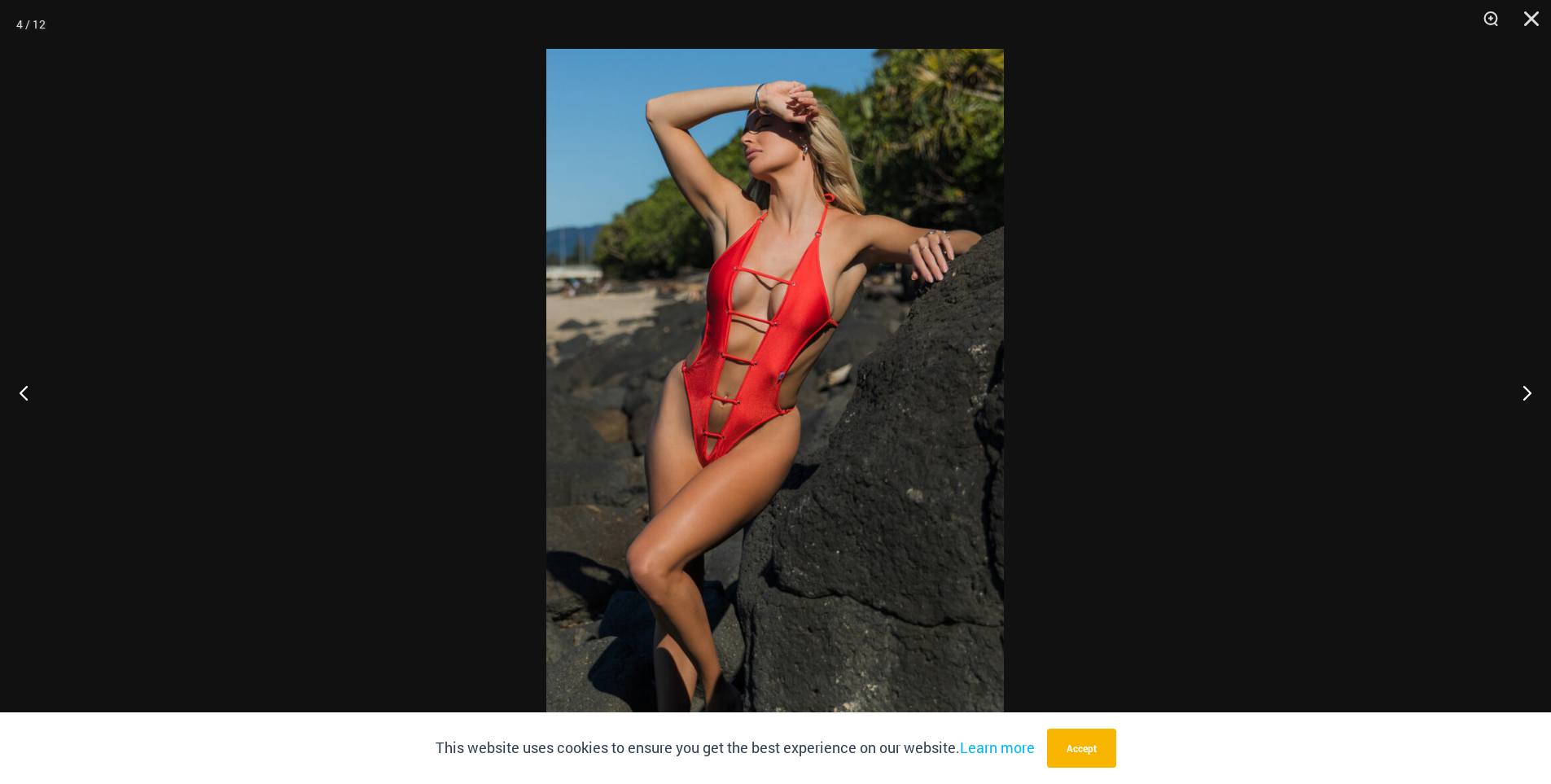
click at [674, 320] on img at bounding box center [775, 392] width 458 height 686
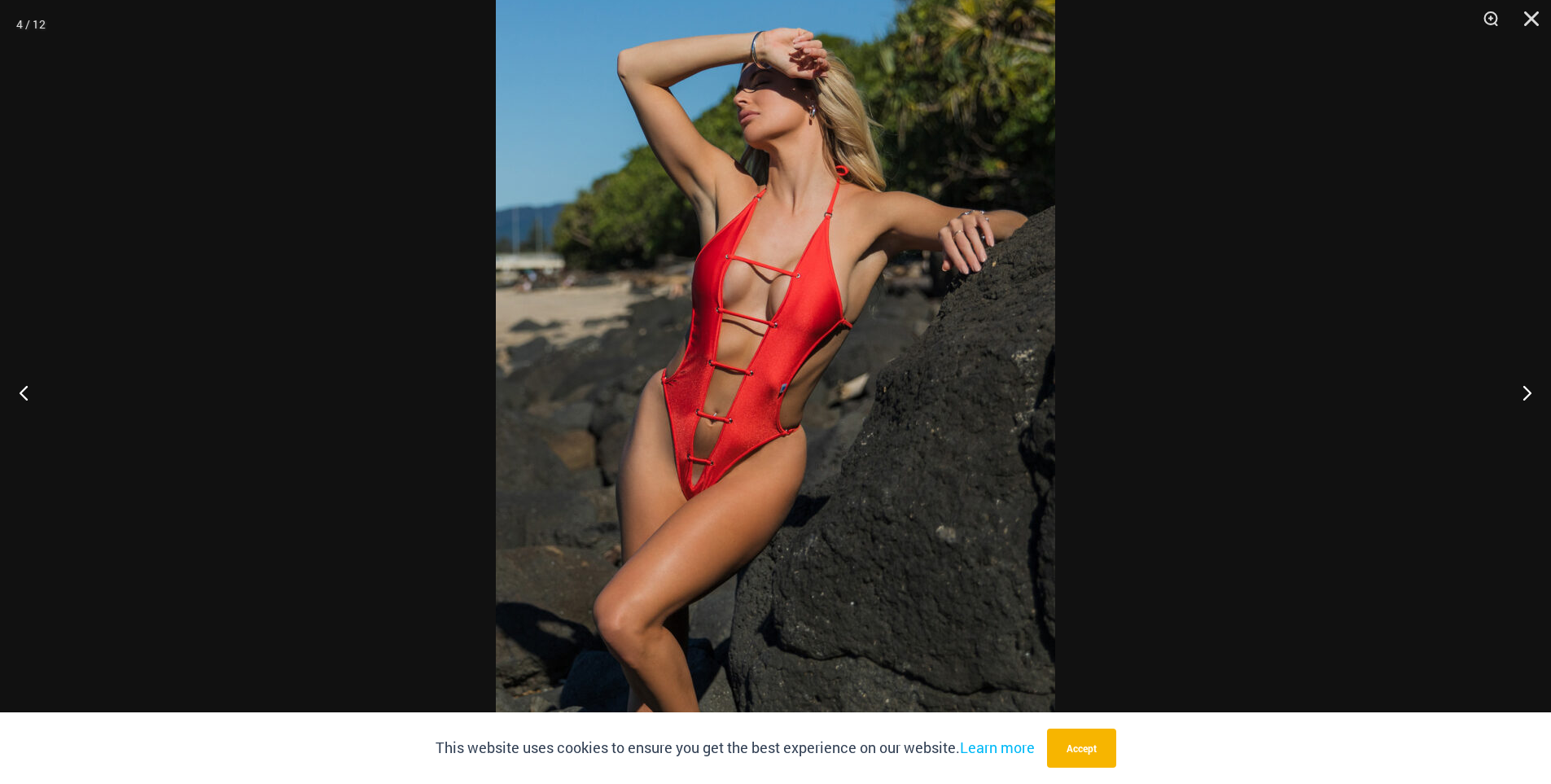
click at [268, 255] on div at bounding box center [775, 392] width 1551 height 784
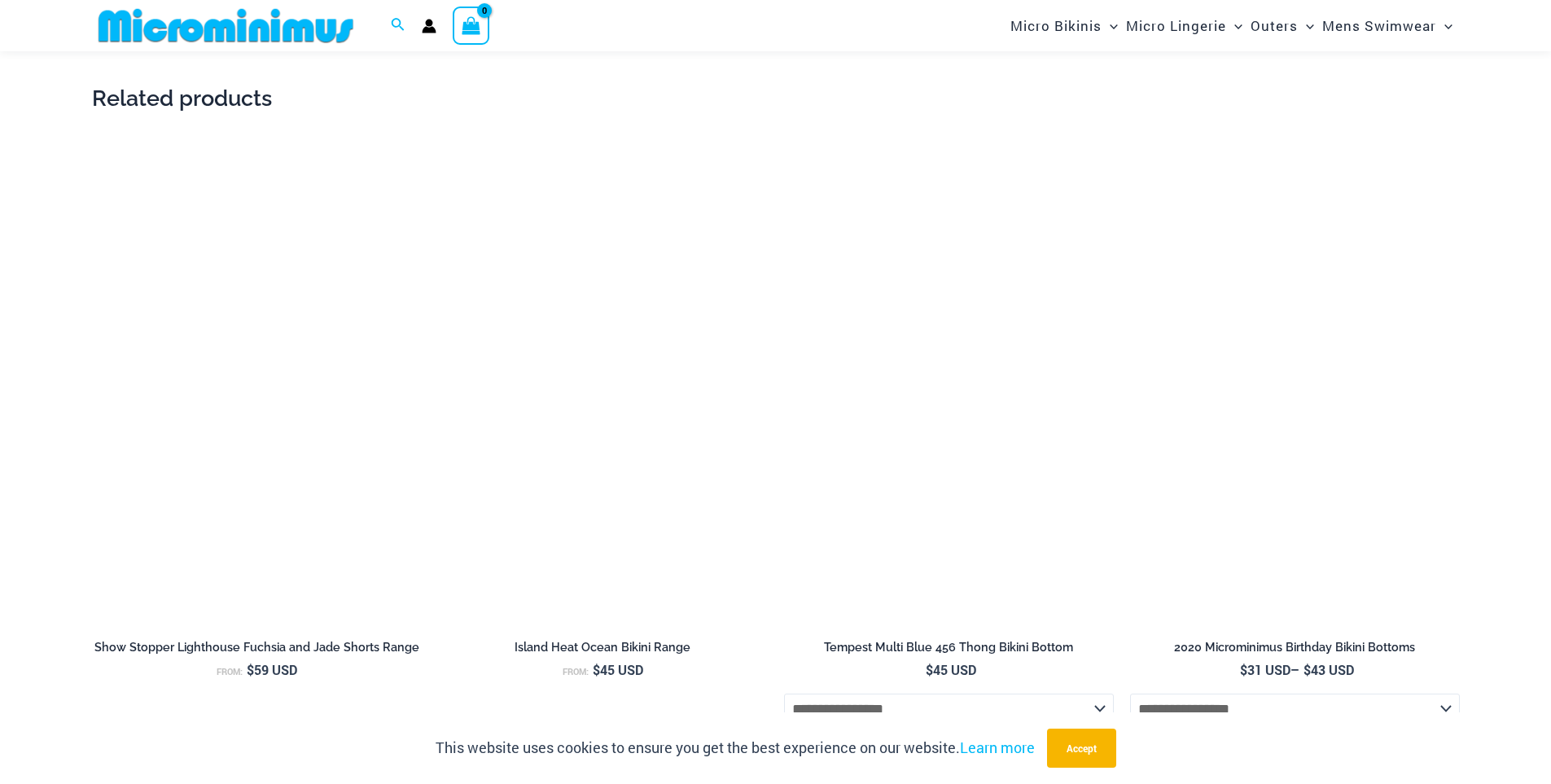
scroll to position [3243, 0]
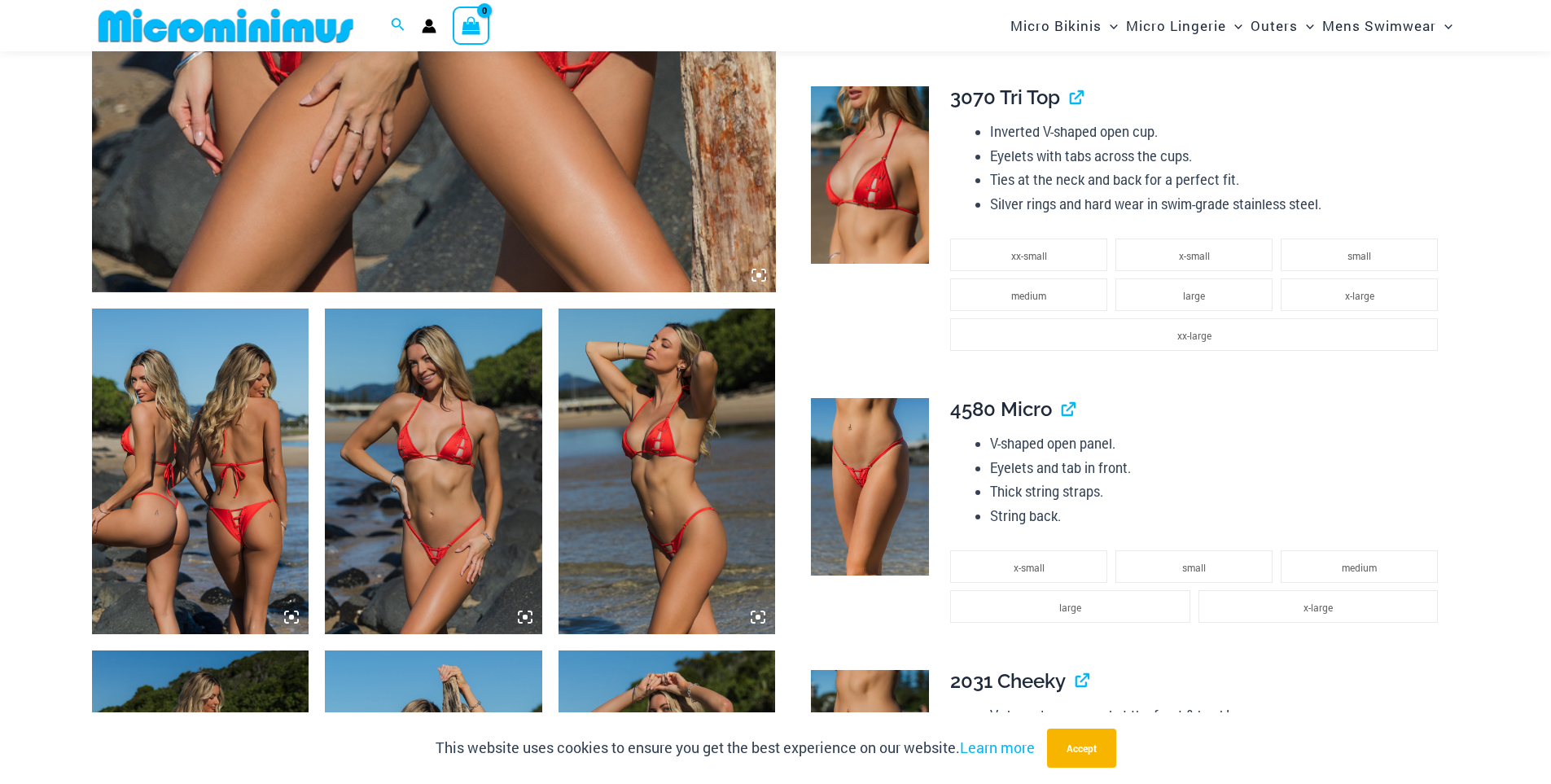
scroll to position [883, 0]
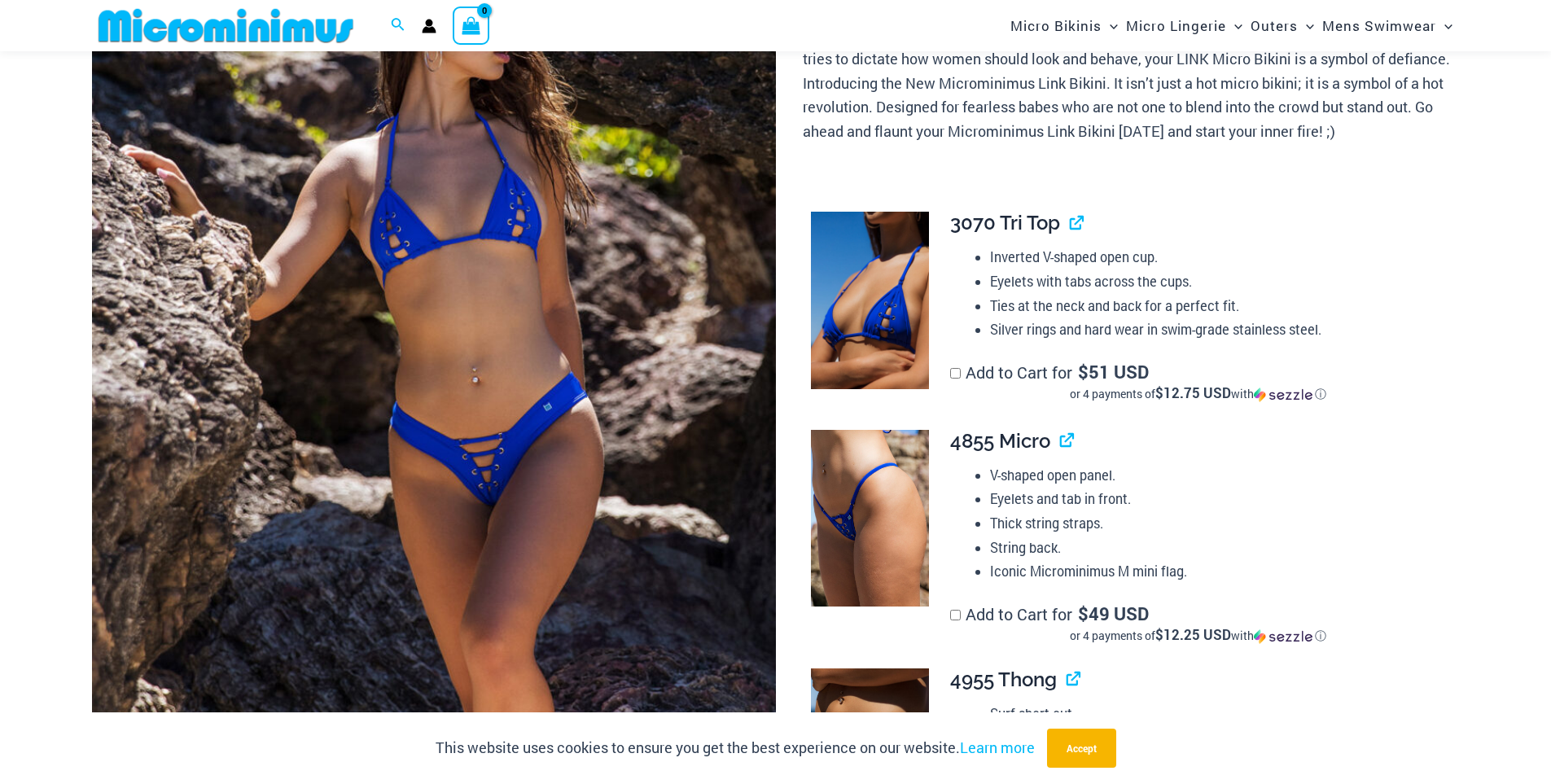
scroll to position [310, 0]
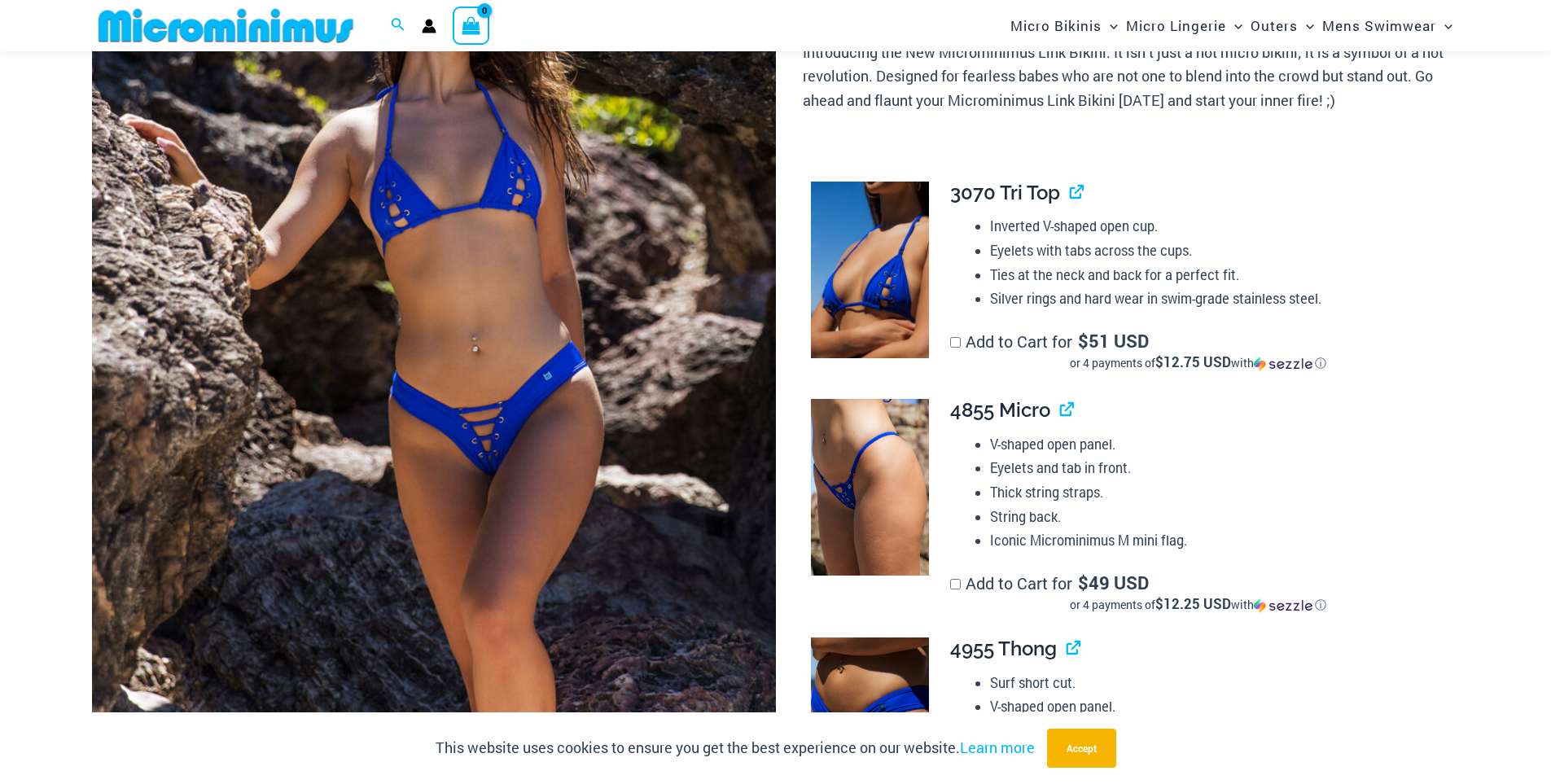
click at [380, 201] on img at bounding box center [434, 350] width 684 height 1026
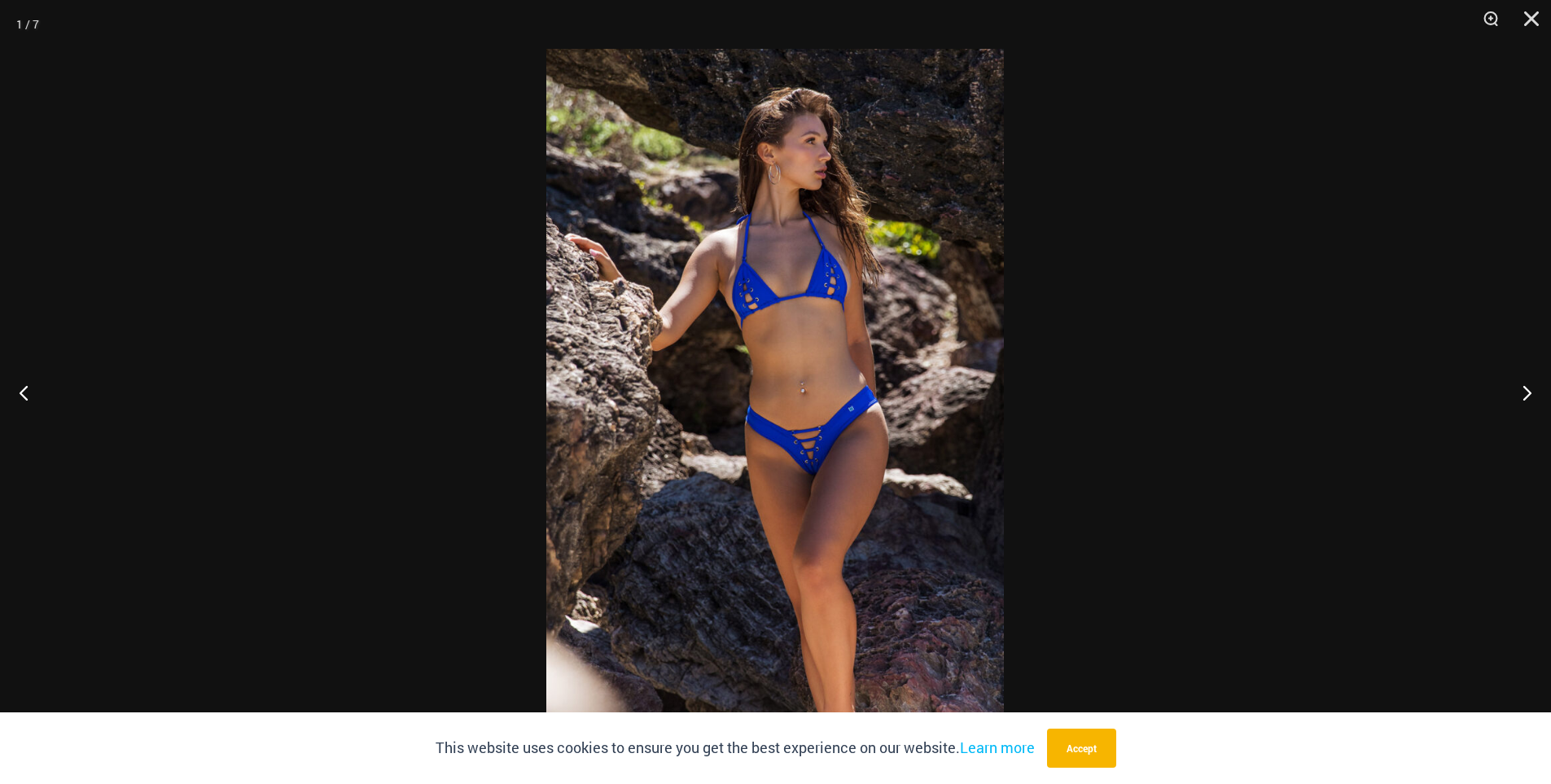
click at [791, 330] on img at bounding box center [775, 392] width 458 height 686
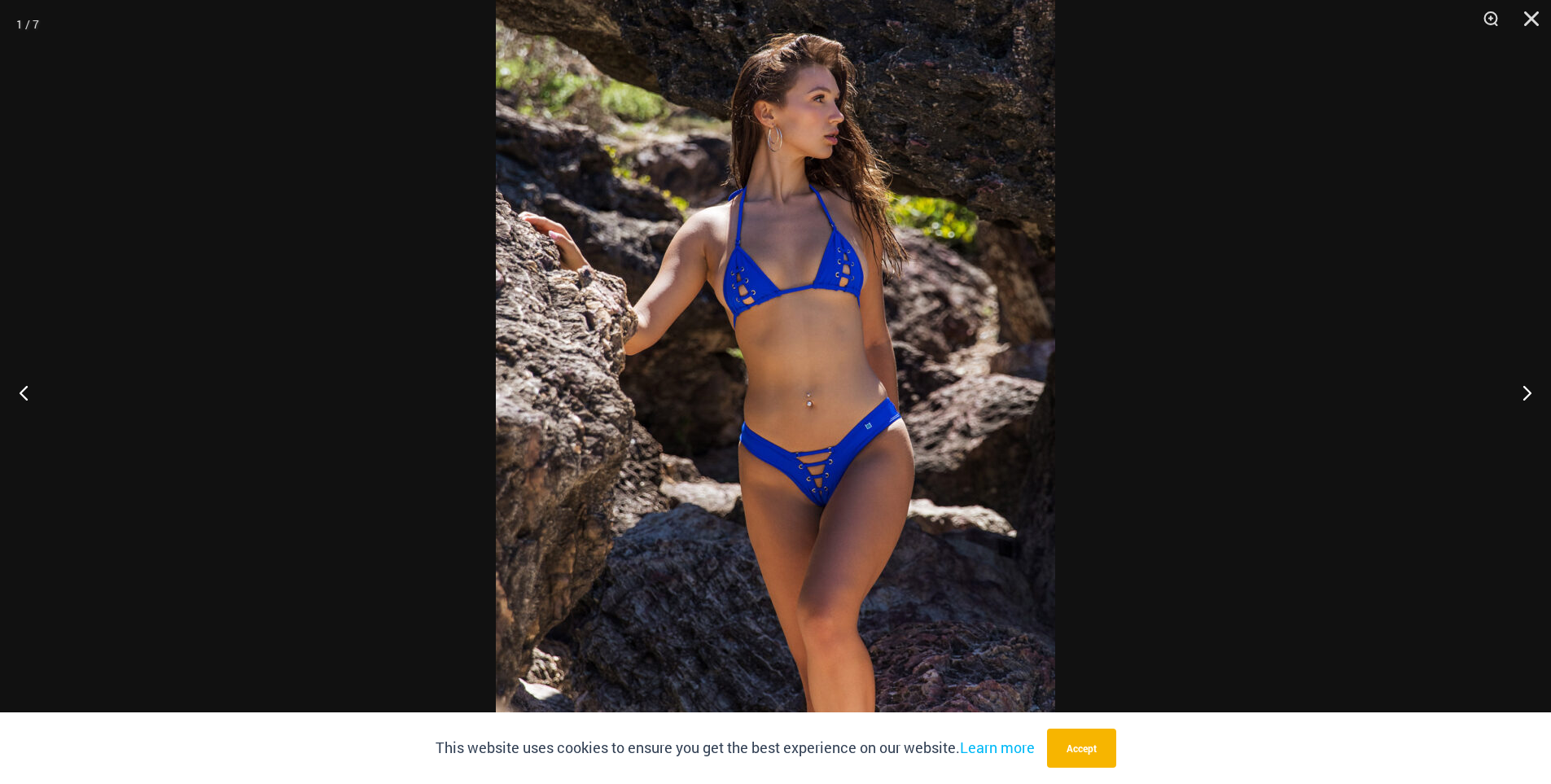
click at [353, 271] on div at bounding box center [775, 392] width 1551 height 784
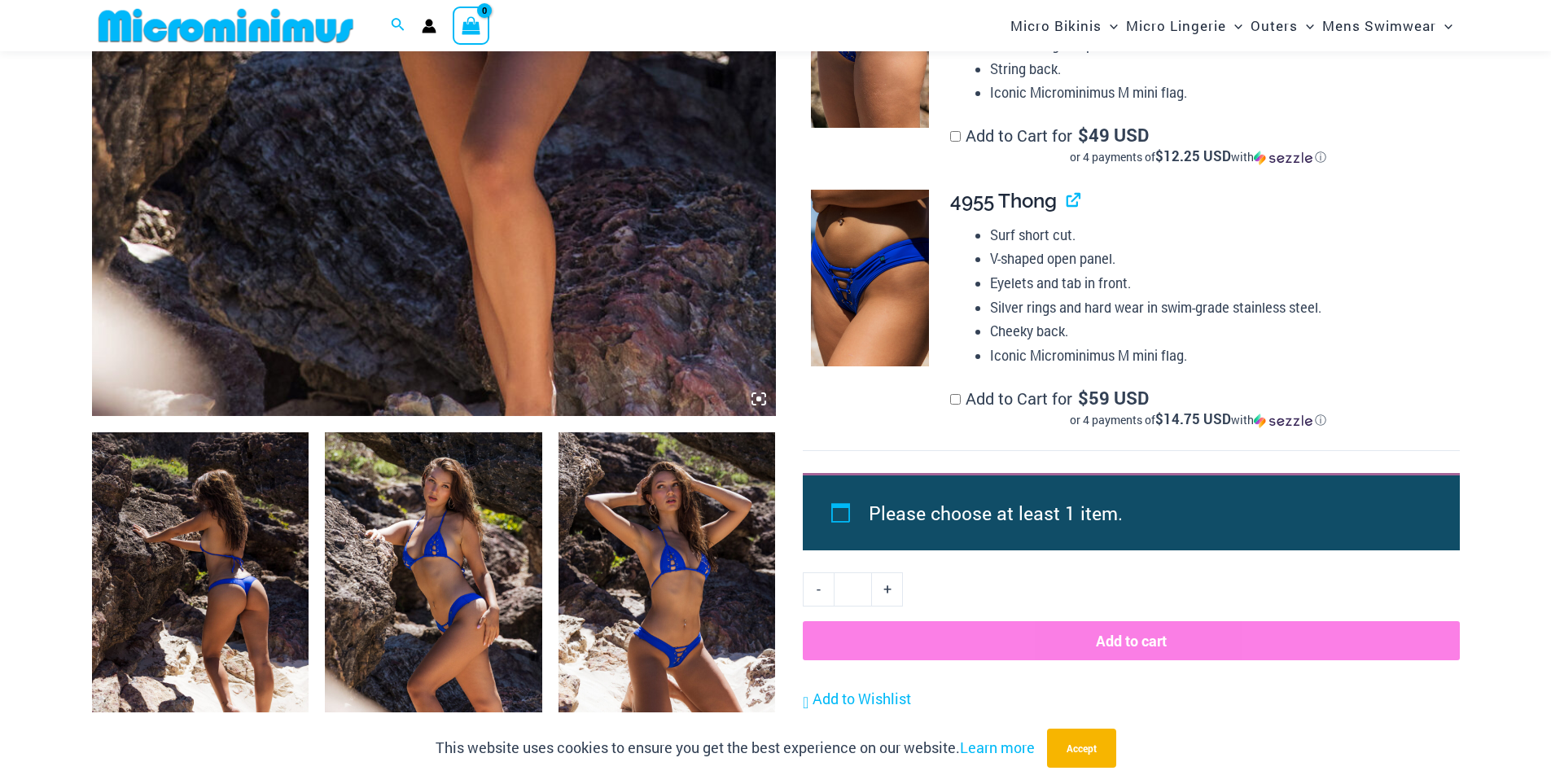
scroll to position [799, 0]
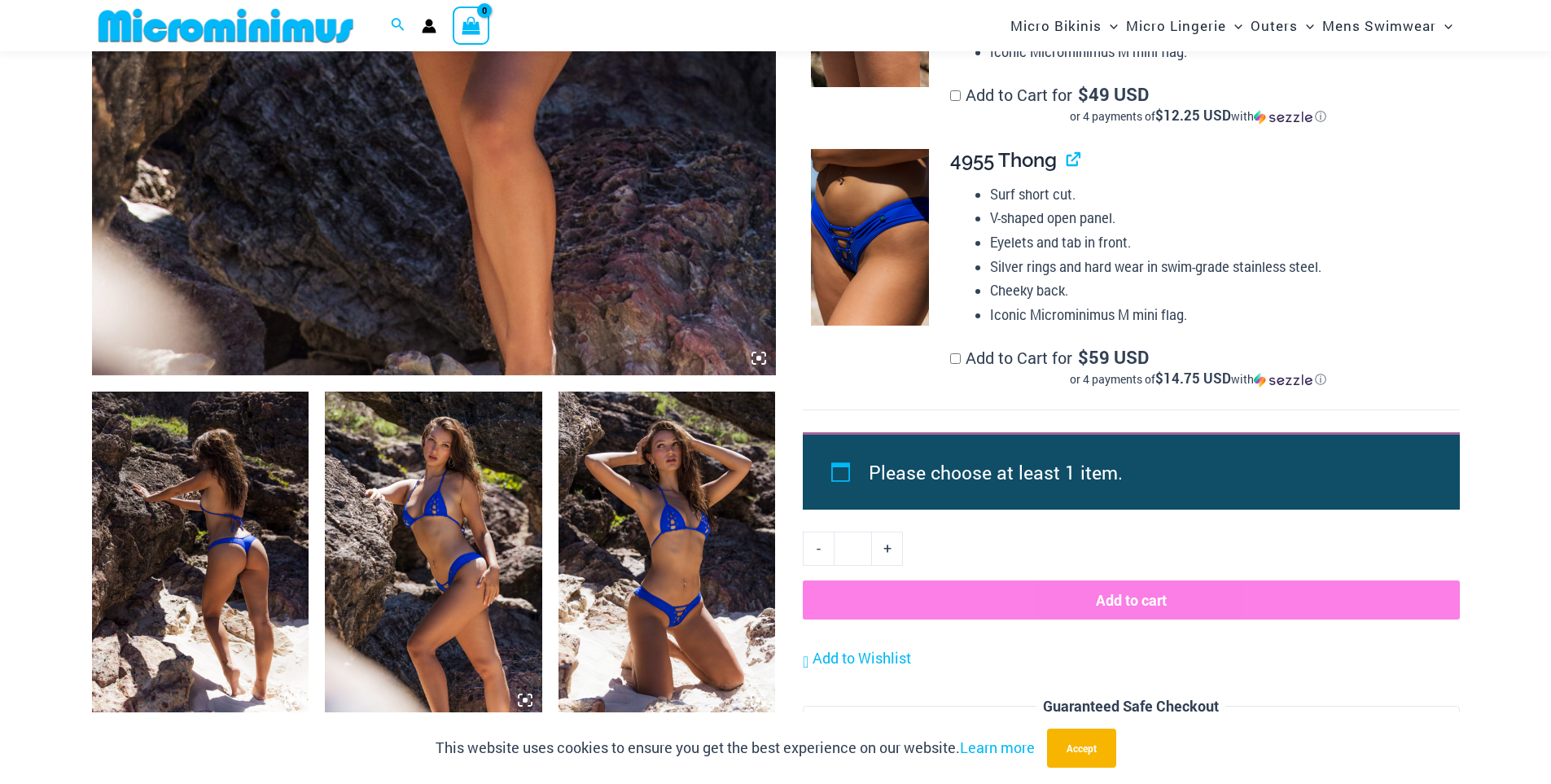
click at [642, 478] on img at bounding box center [667, 555] width 218 height 326
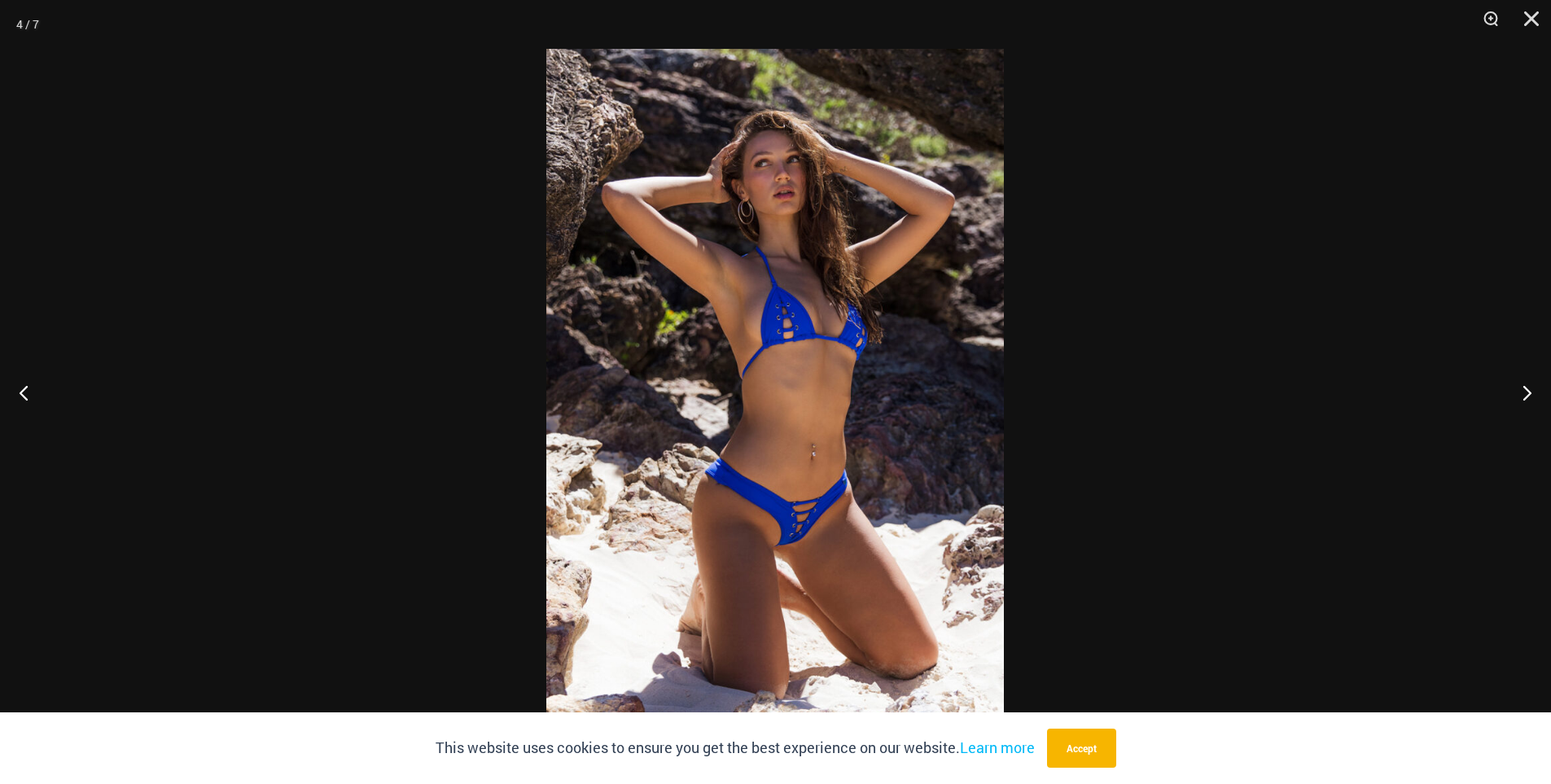
click at [799, 329] on img at bounding box center [775, 392] width 458 height 686
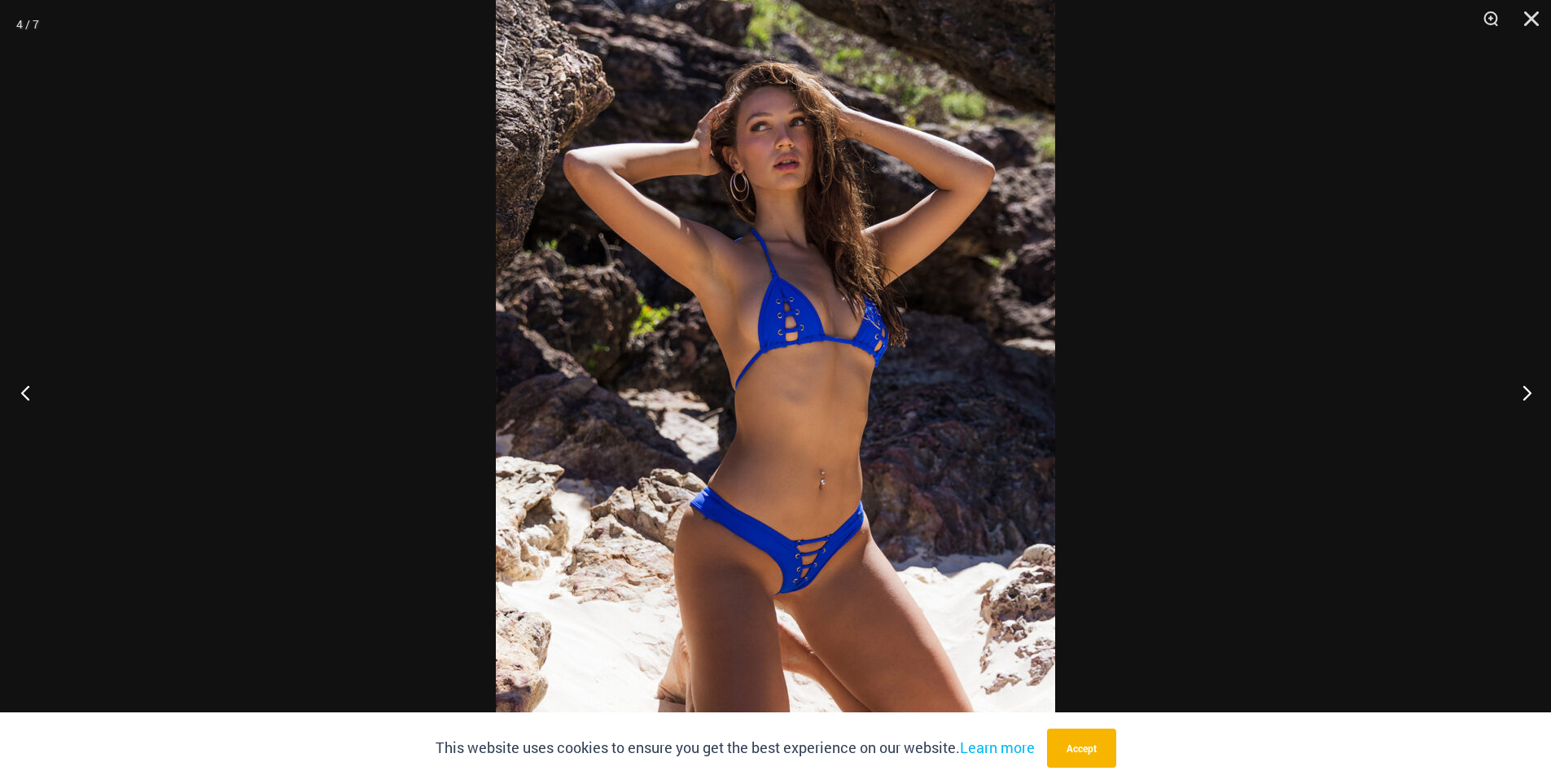
click at [30, 390] on button "Previous" at bounding box center [30, 392] width 61 height 82
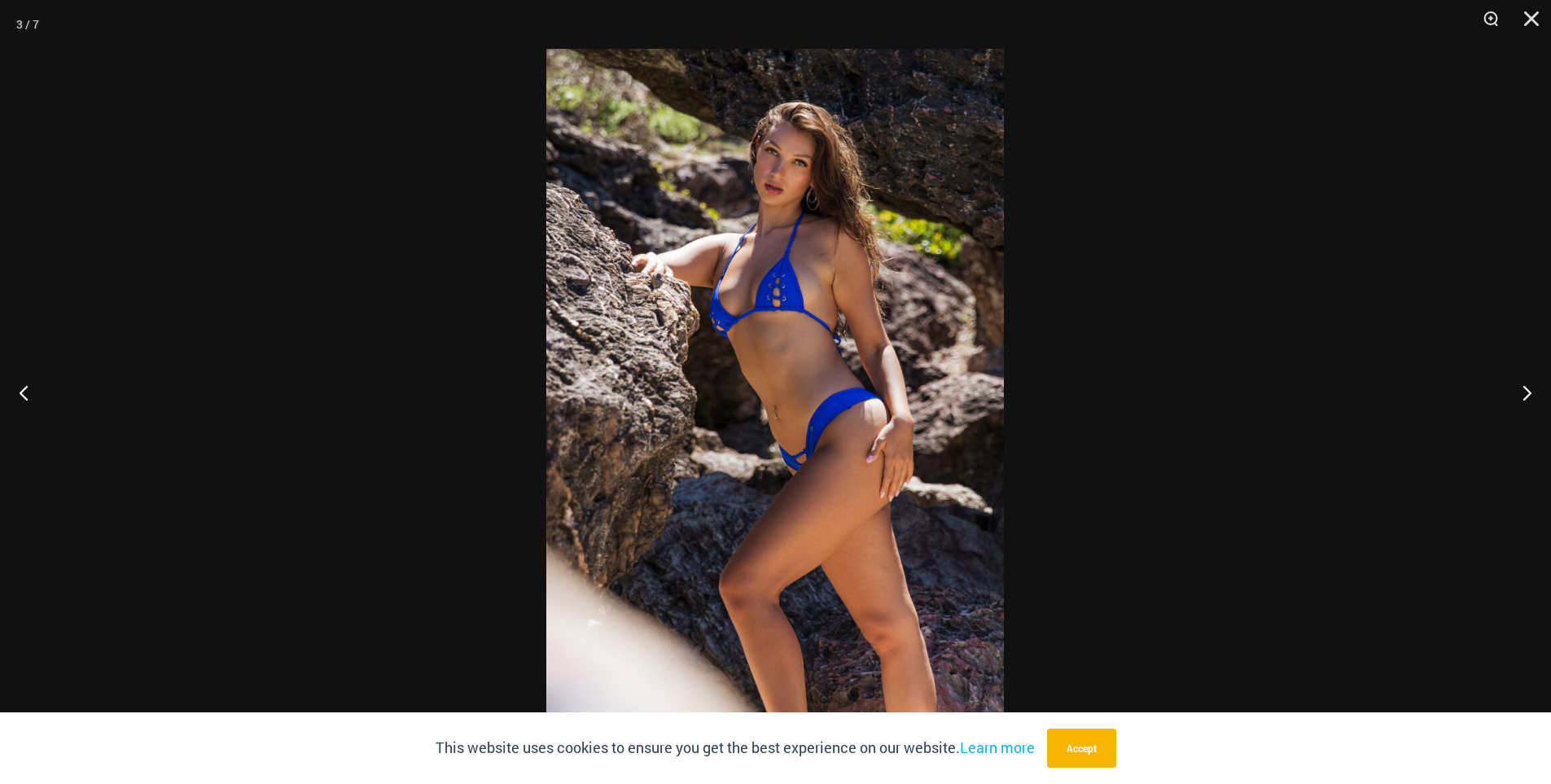
click at [1388, 394] on div at bounding box center [775, 392] width 1551 height 784
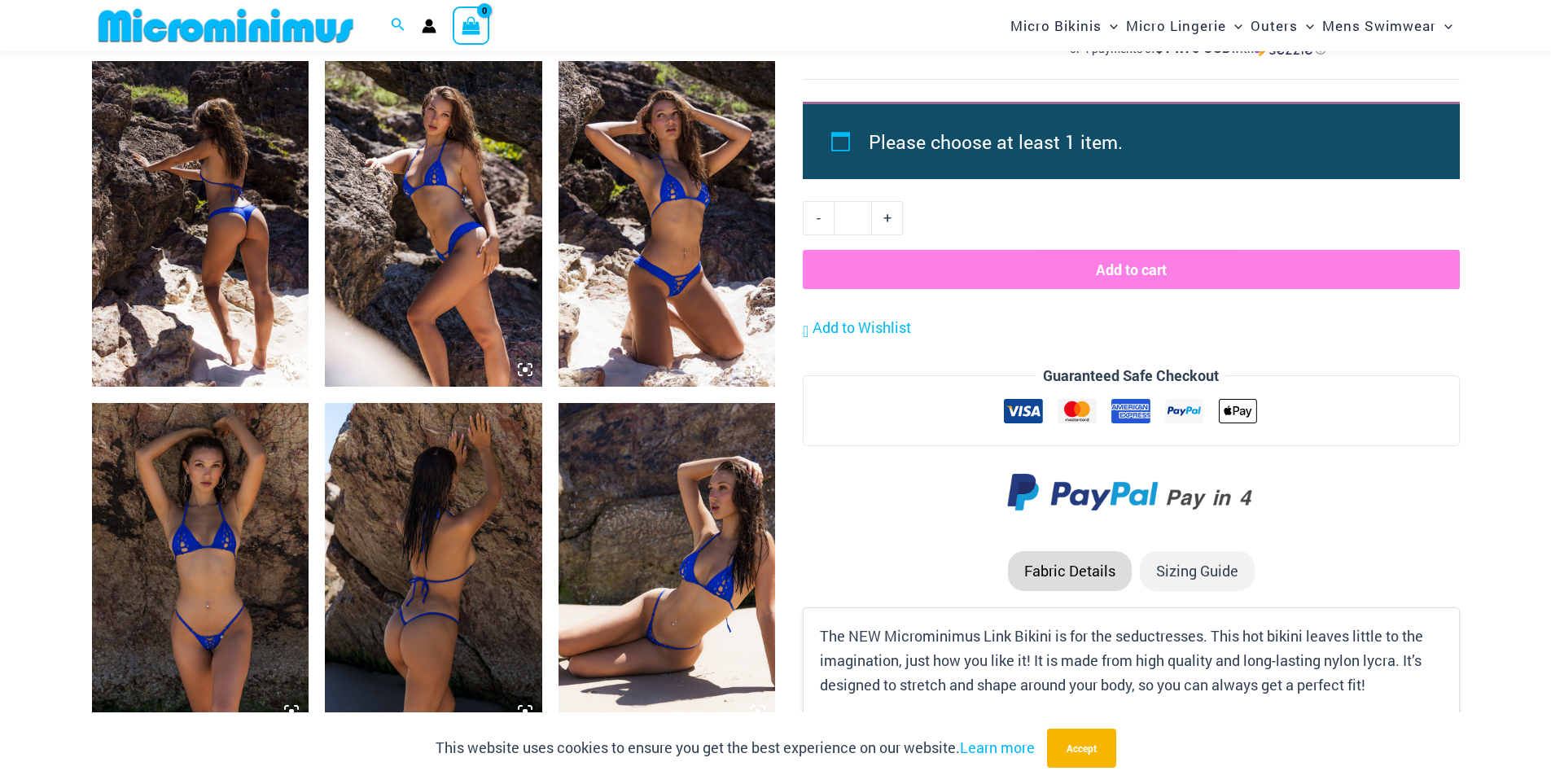
scroll to position [1206, 0]
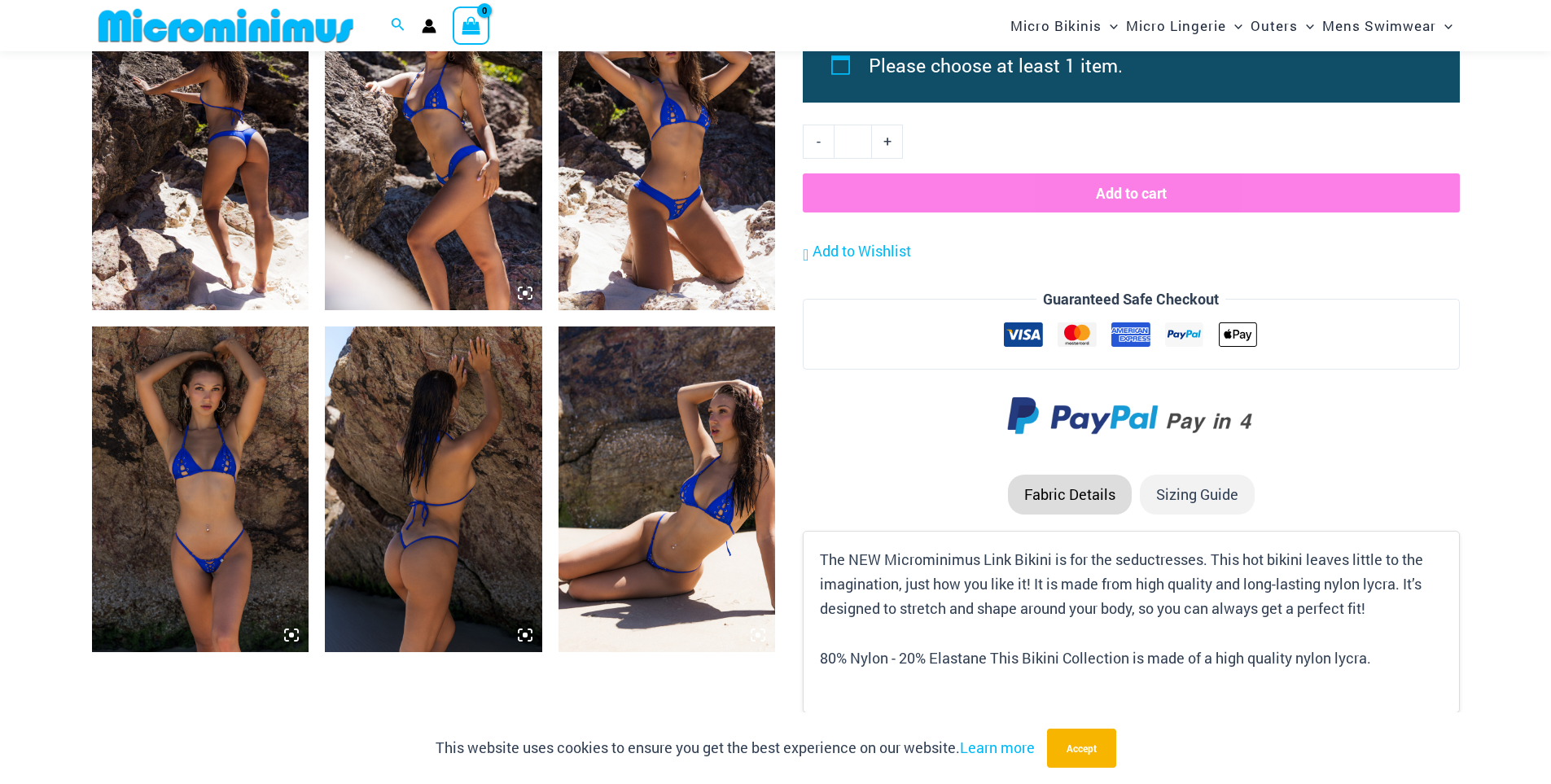
click at [170, 465] on img at bounding box center [201, 489] width 218 height 326
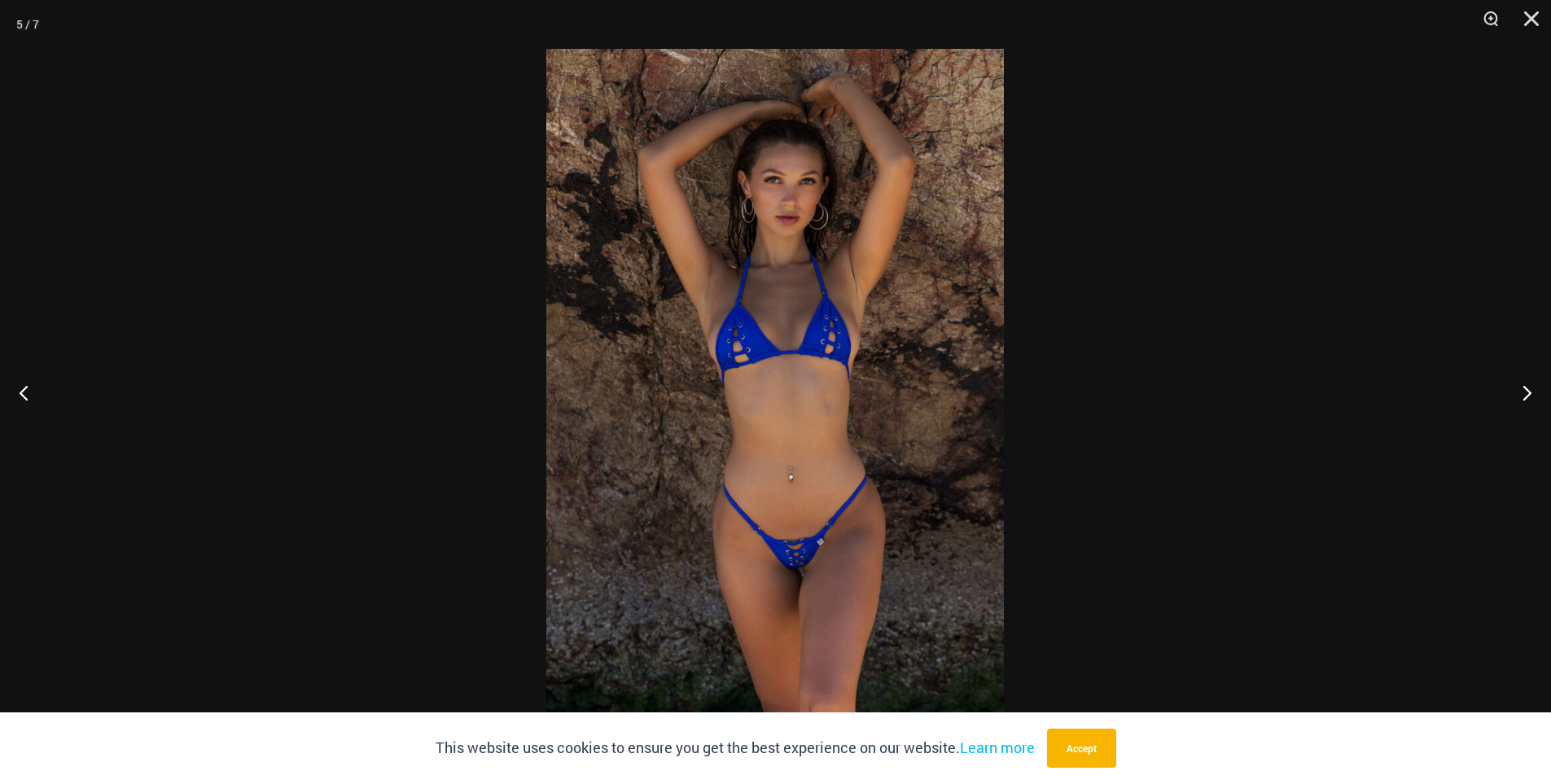
click at [170, 464] on div at bounding box center [775, 392] width 1551 height 784
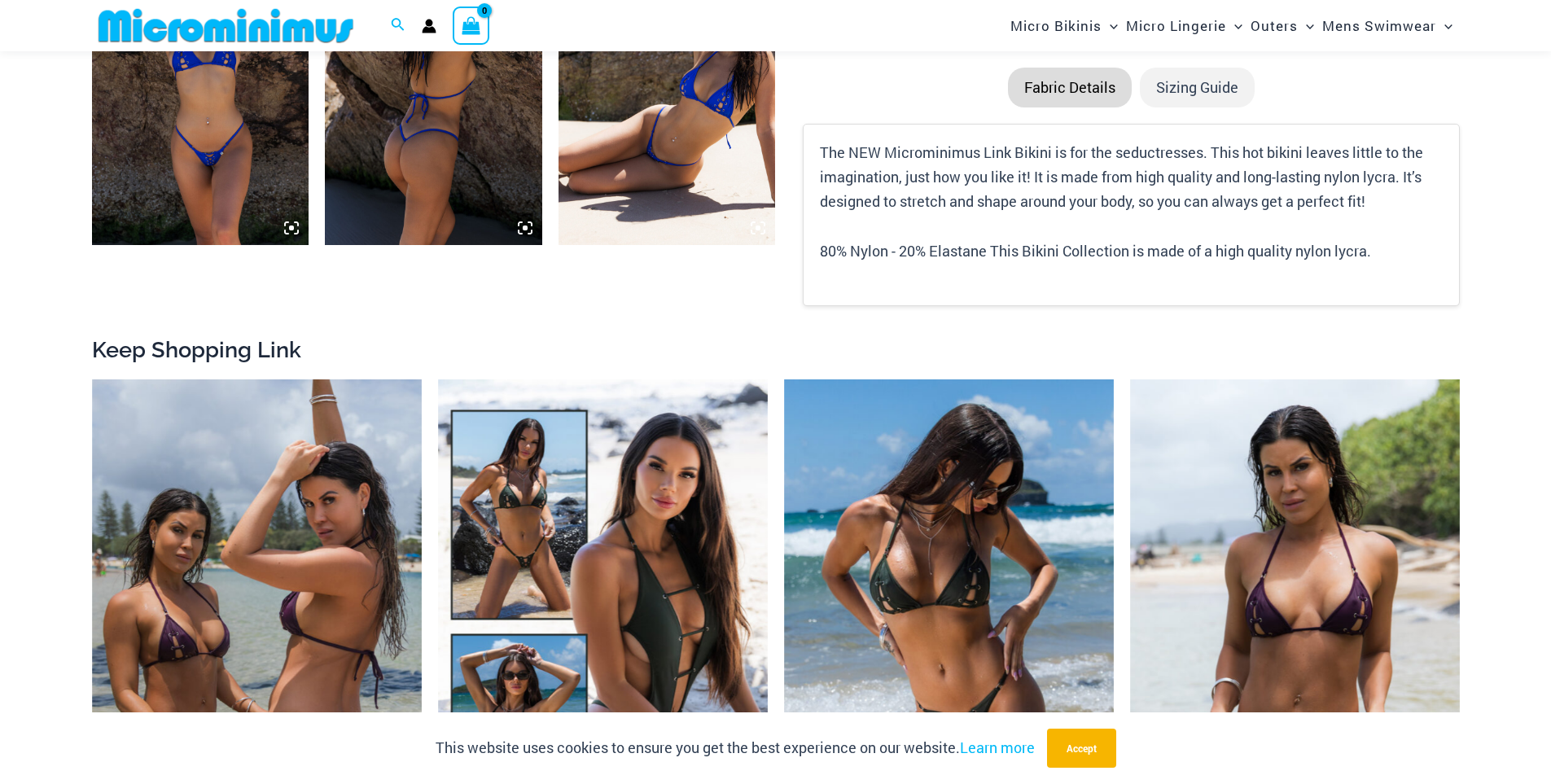
scroll to position [2020, 0]
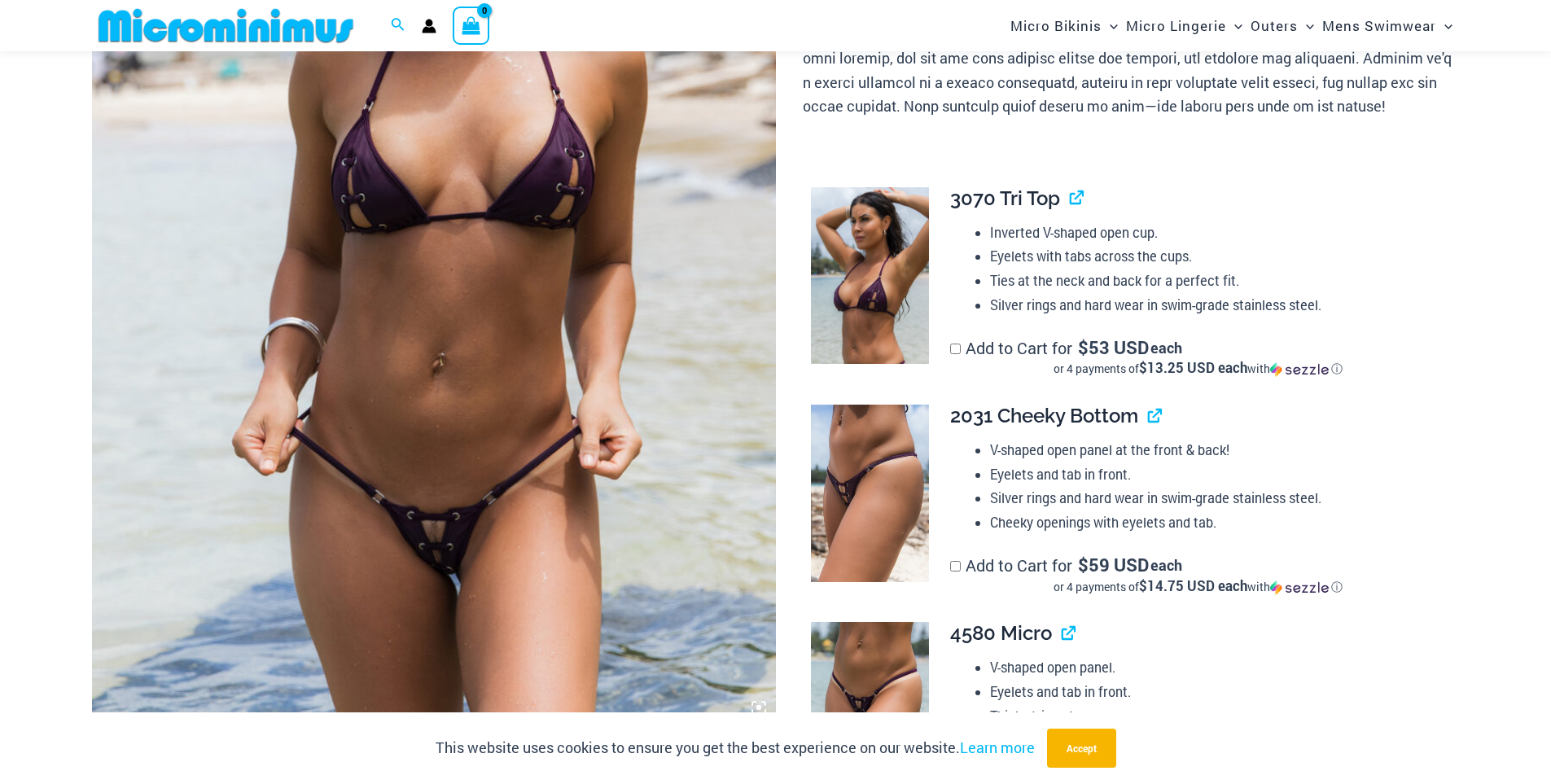
scroll to position [881, 0]
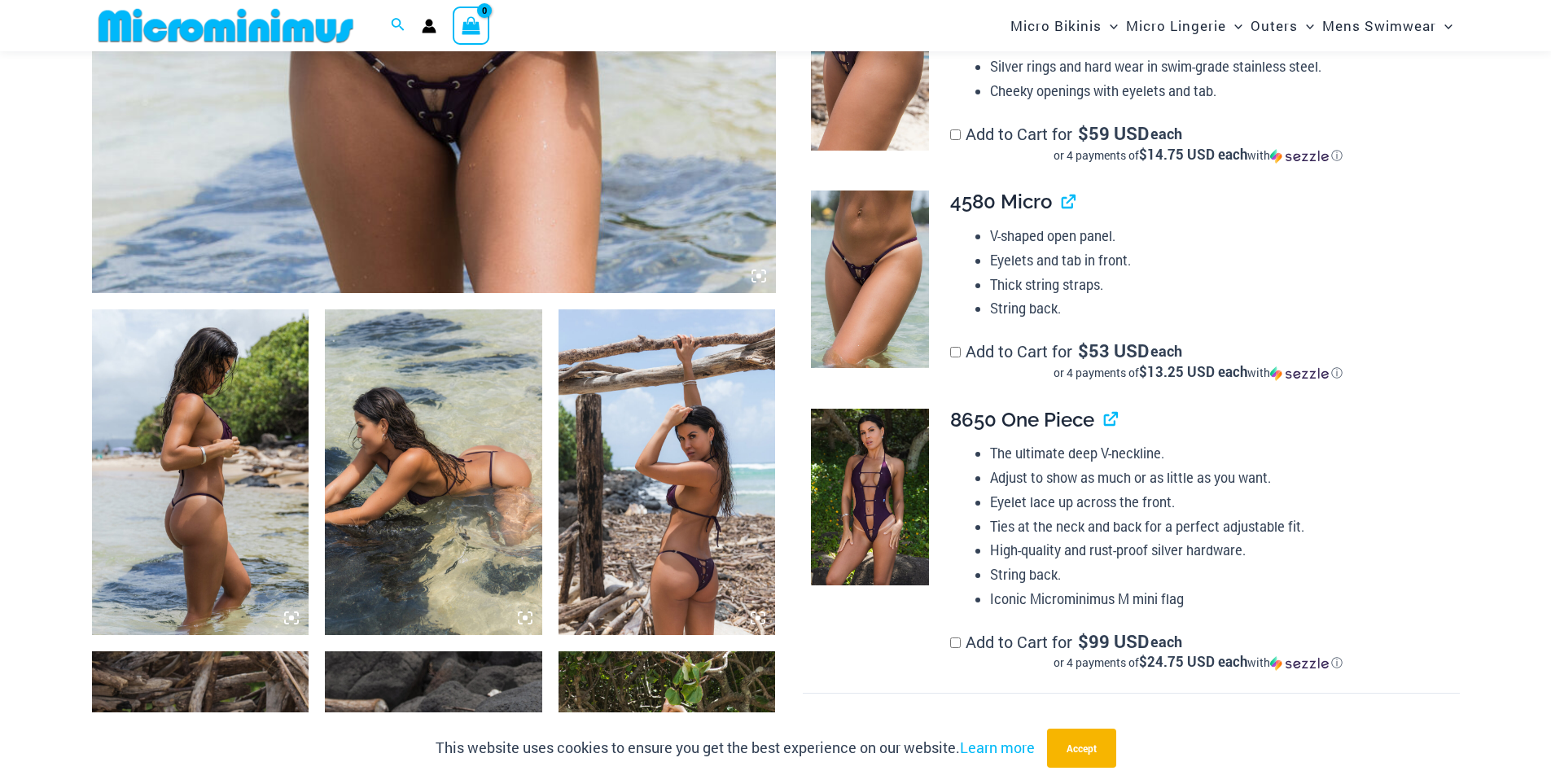
click at [433, 353] on img at bounding box center [434, 472] width 218 height 326
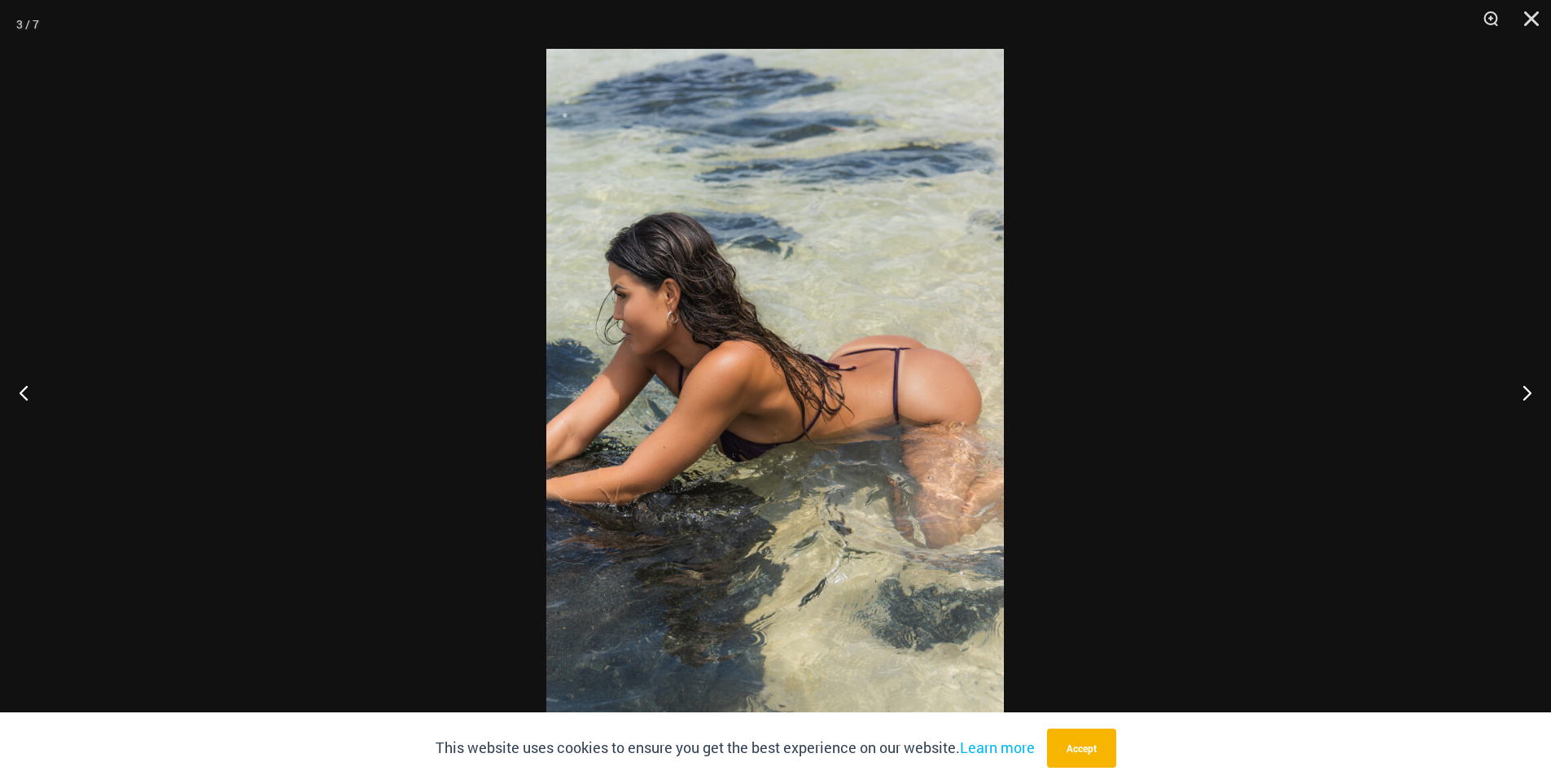
click at [662, 287] on img at bounding box center [775, 392] width 458 height 686
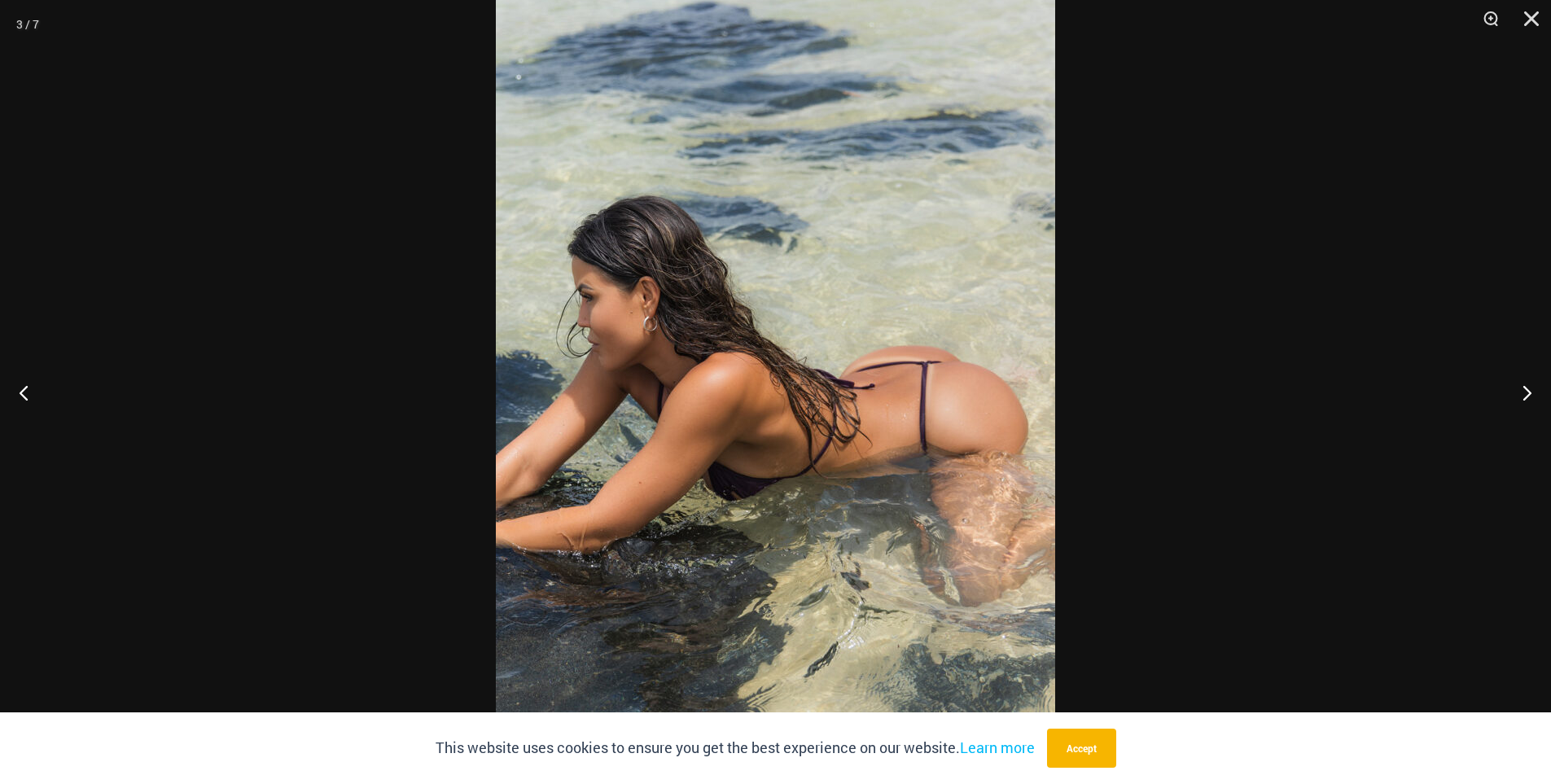
click at [381, 172] on div at bounding box center [775, 392] width 1551 height 784
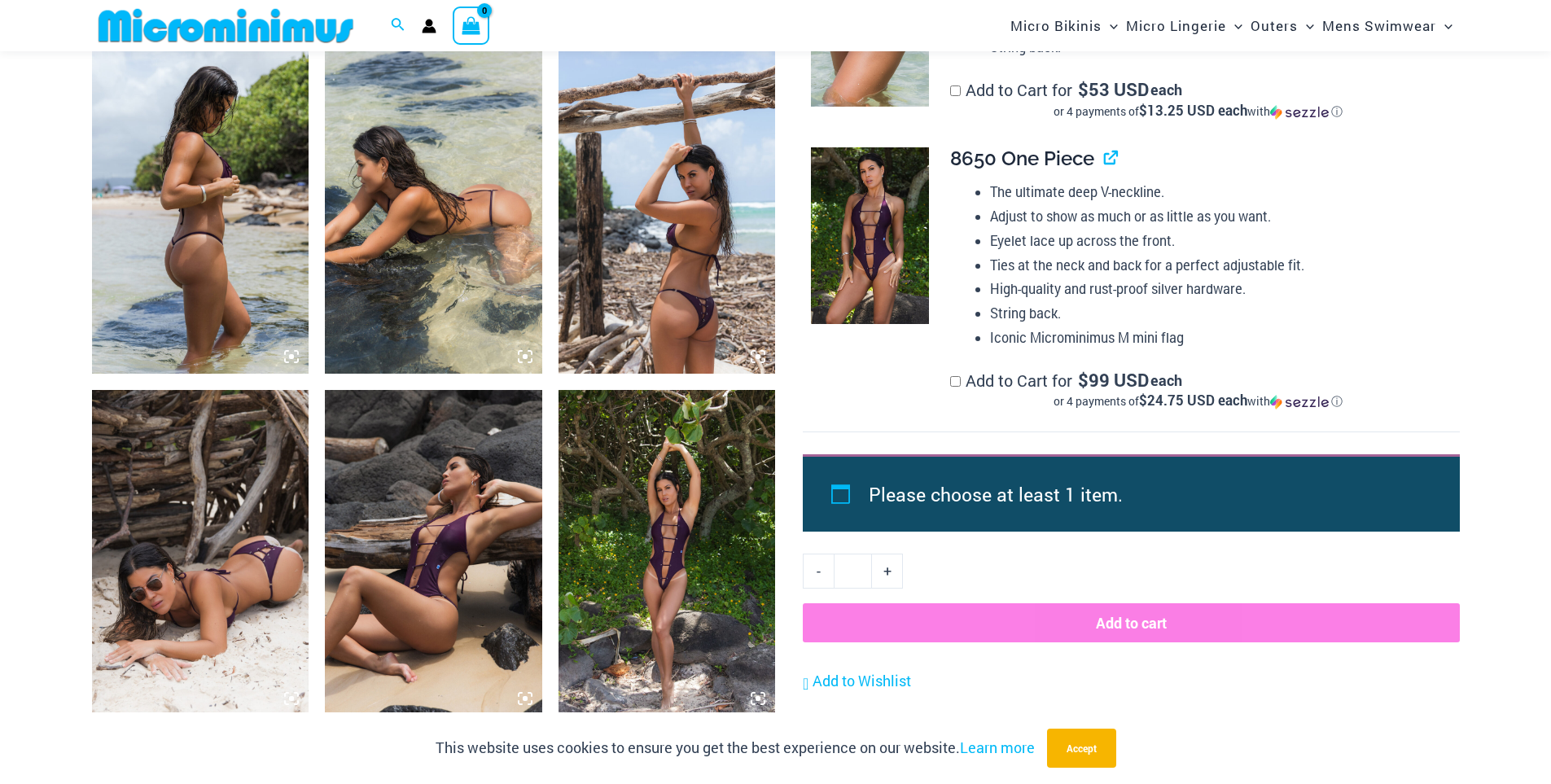
scroll to position [1288, 0]
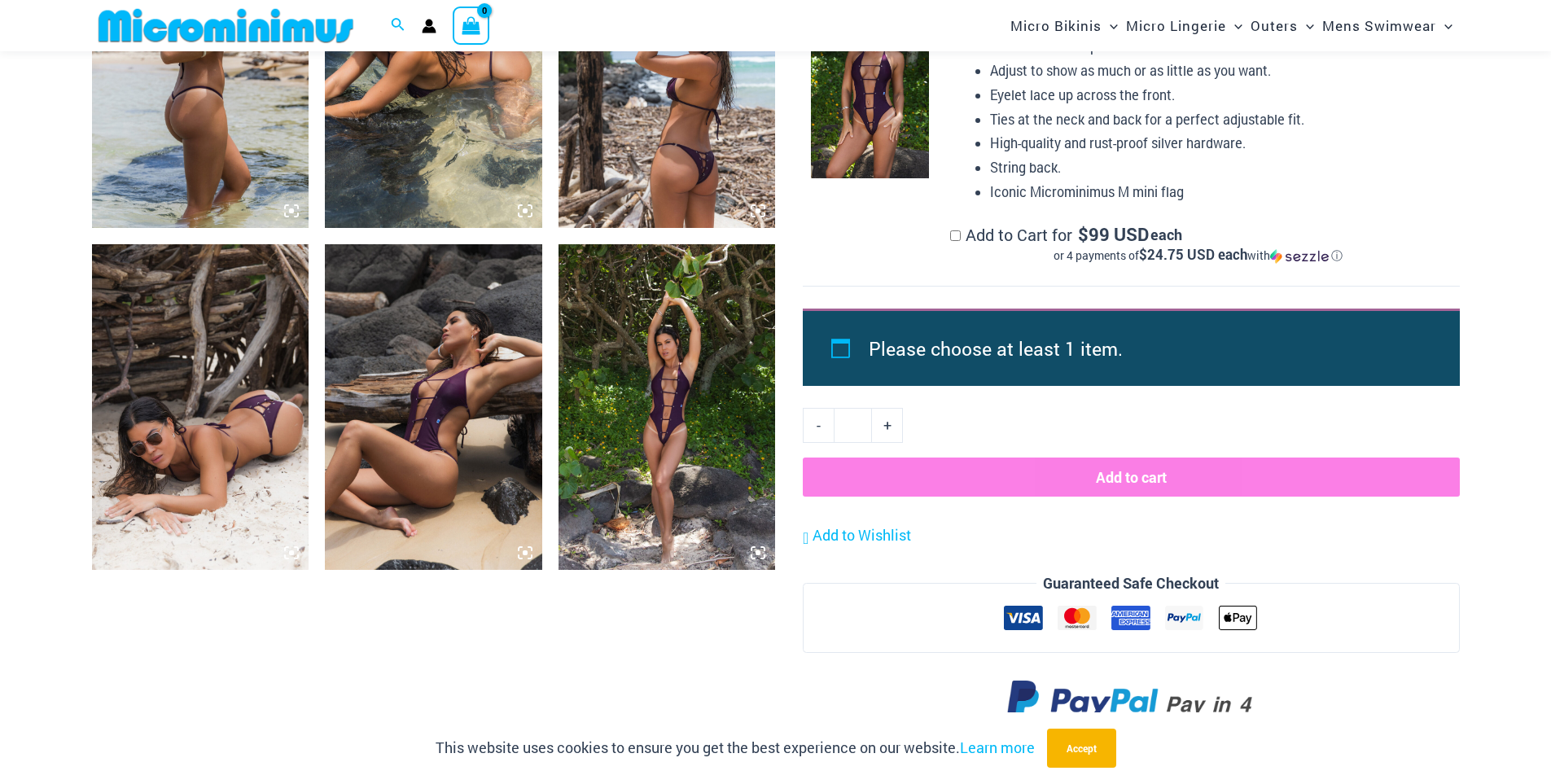
click at [638, 383] on img at bounding box center [667, 408] width 218 height 326
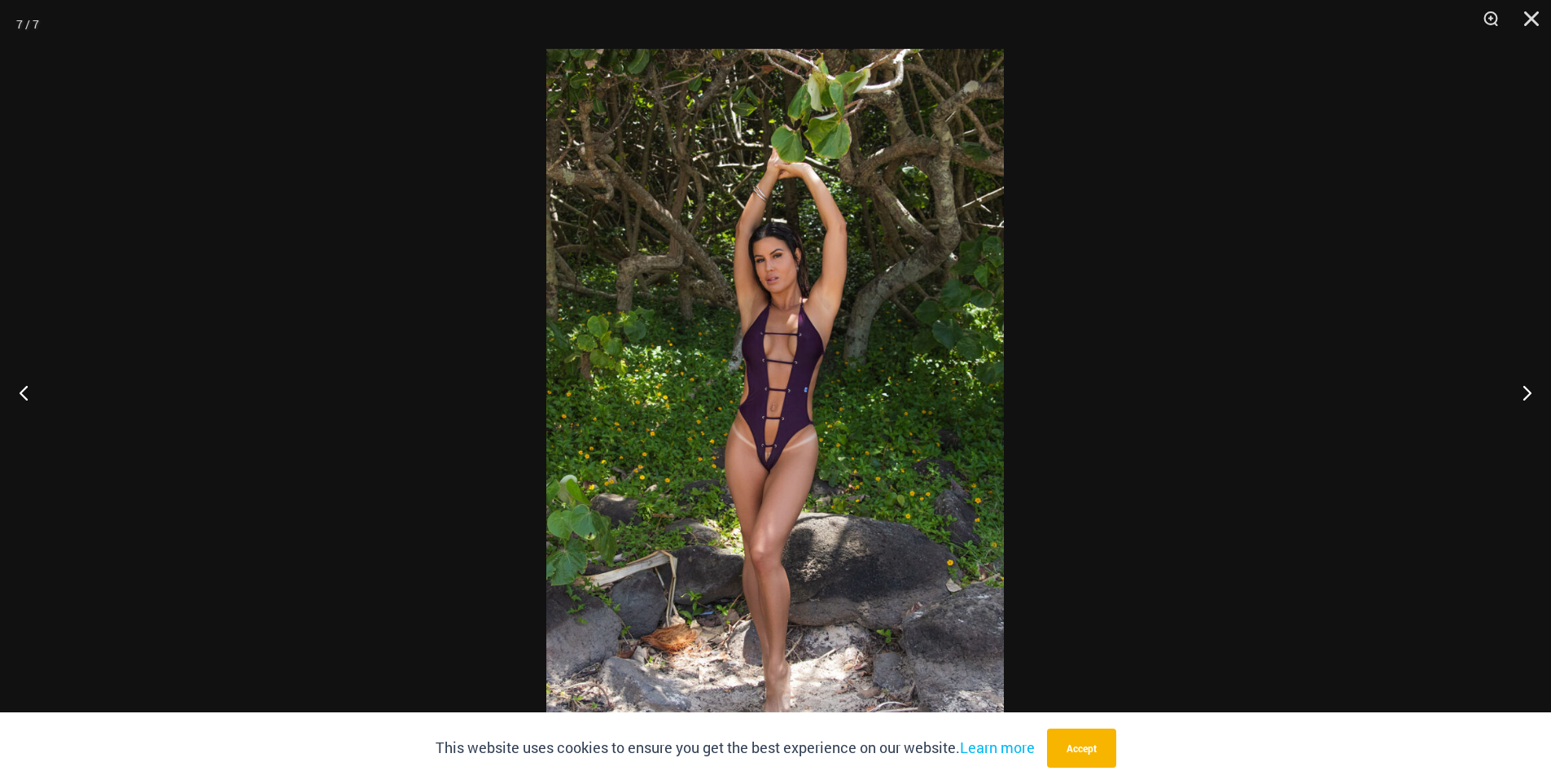
click at [726, 415] on img at bounding box center [775, 392] width 458 height 686
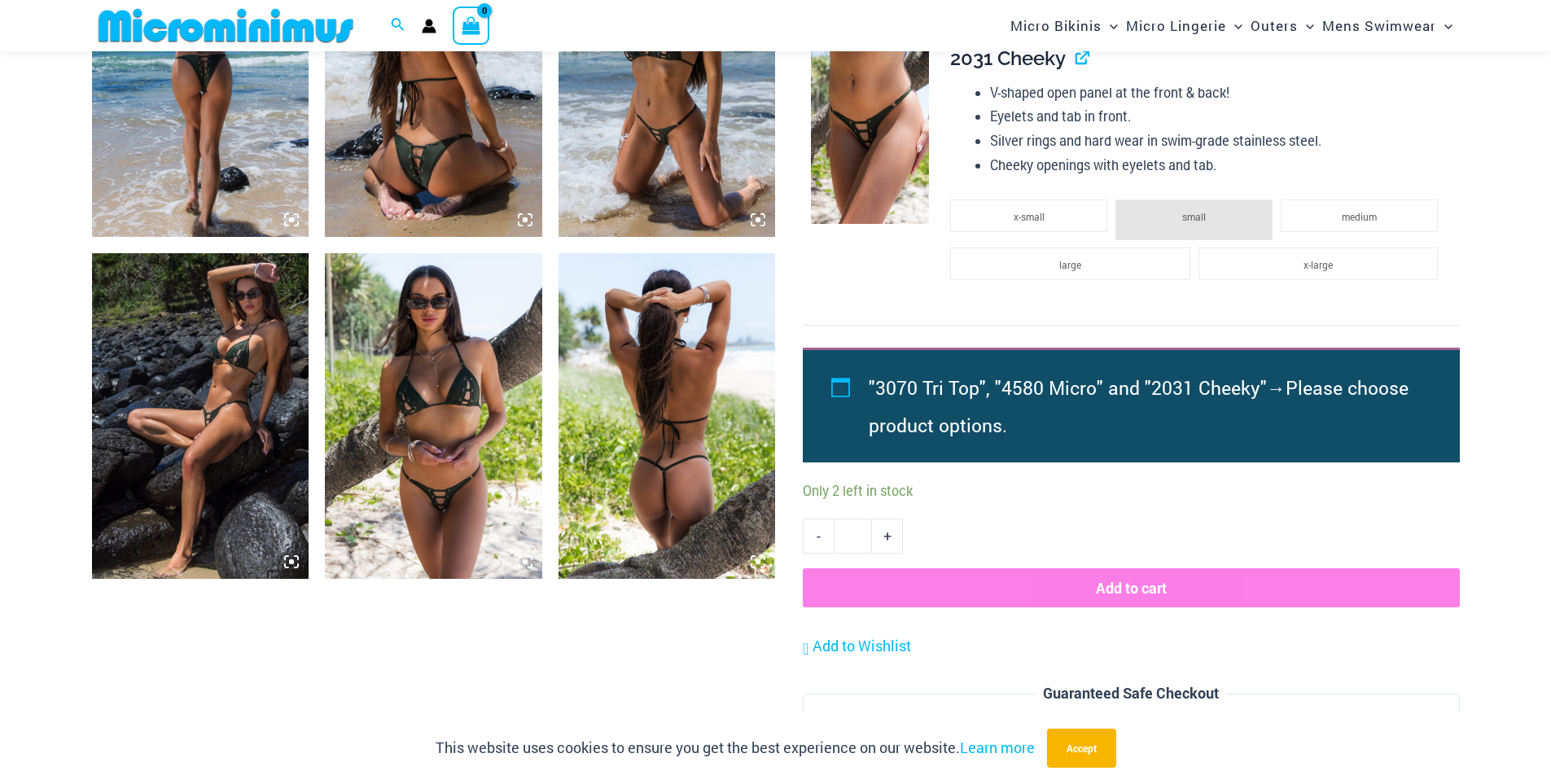
scroll to position [1290, 0]
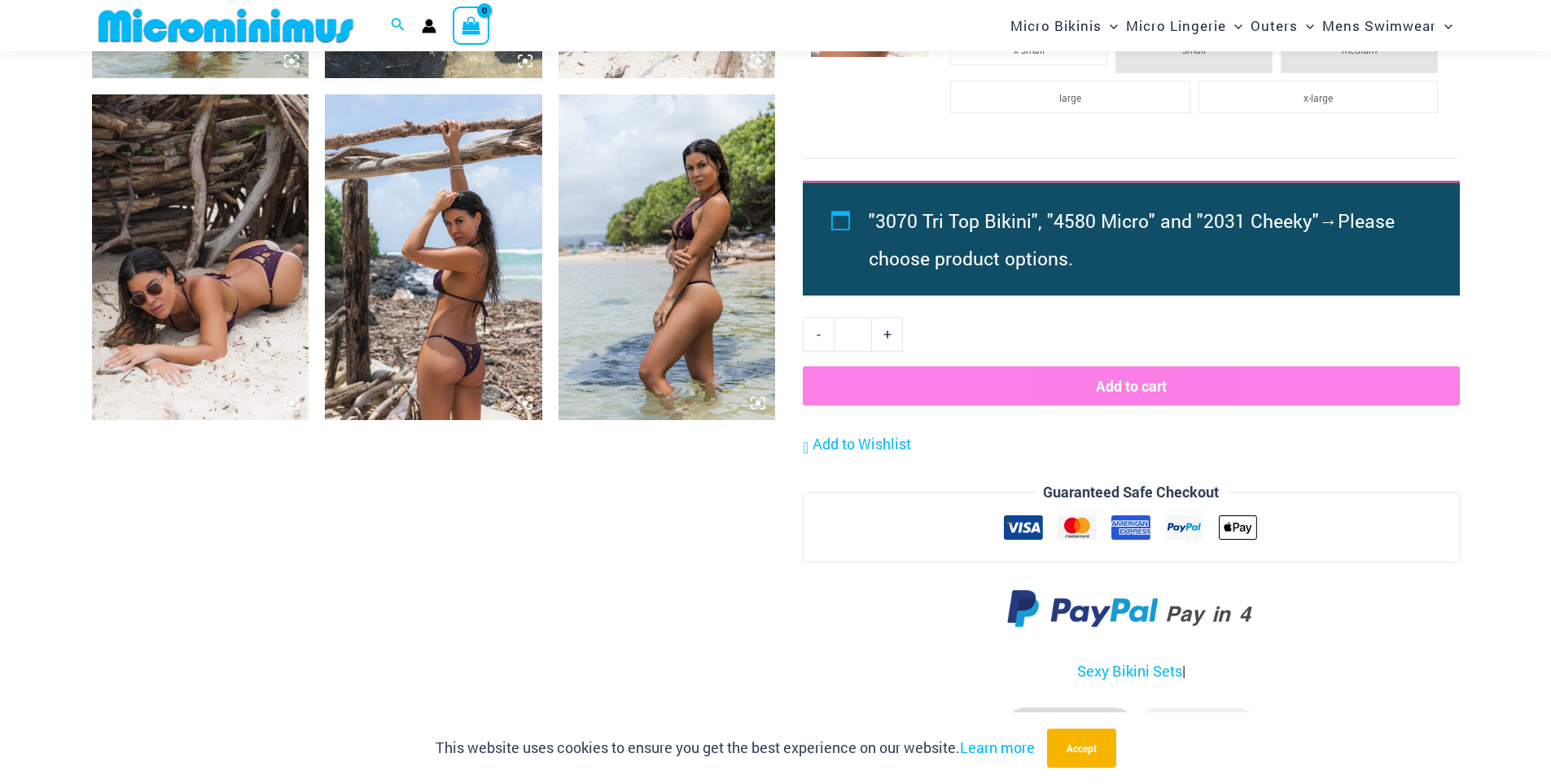
scroll to position [1452, 0]
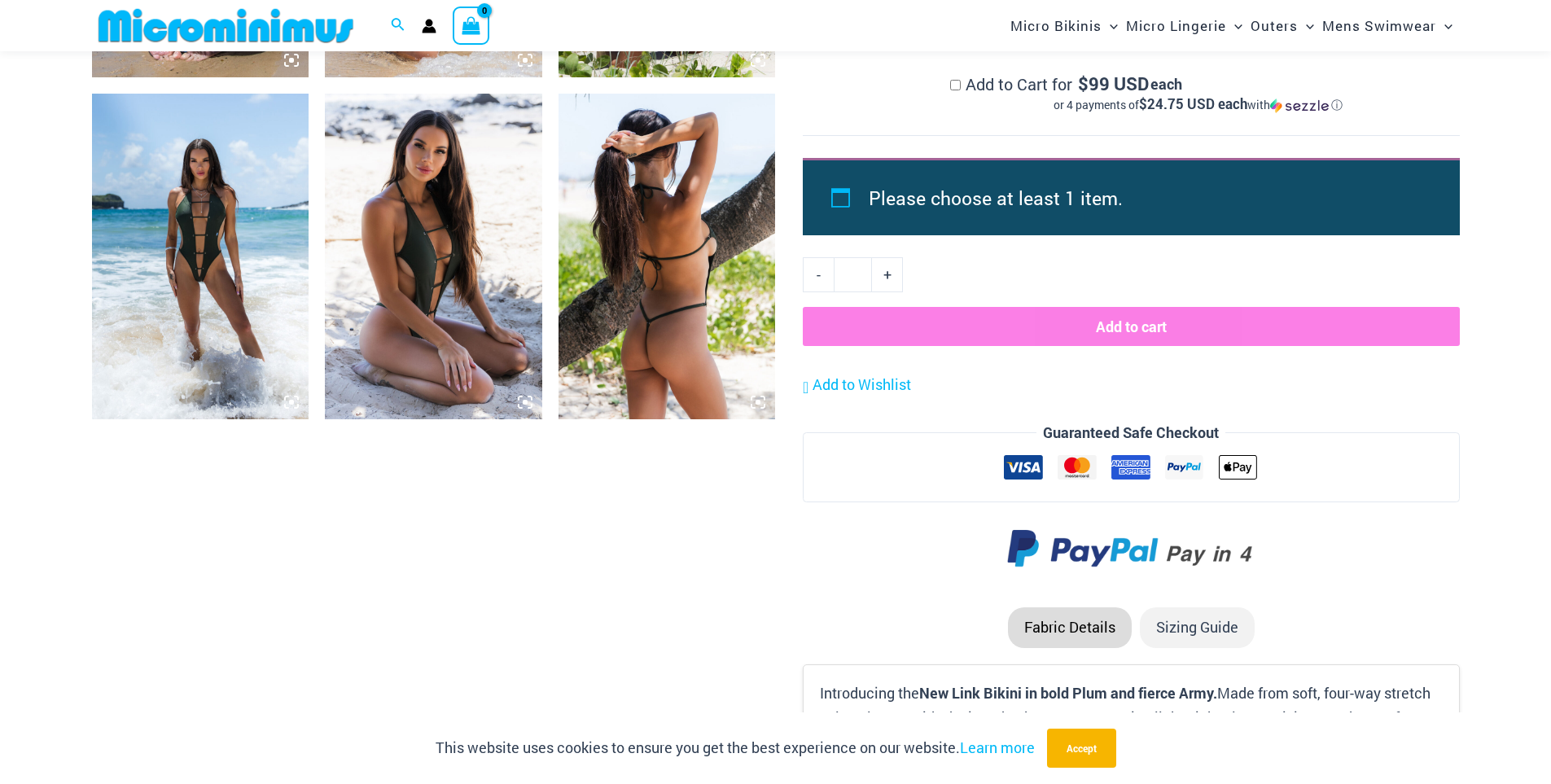
scroll to position [1452, 0]
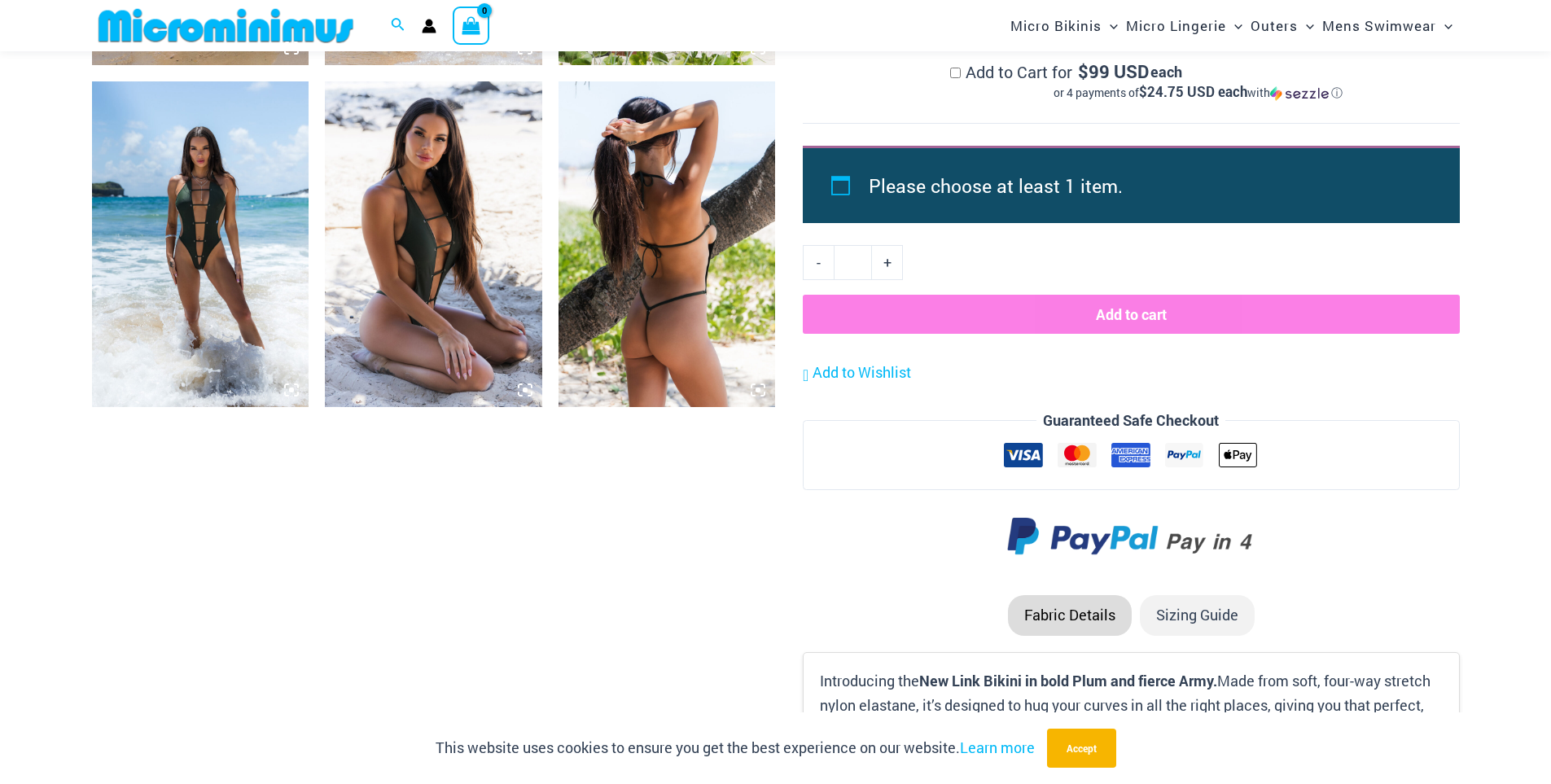
click at [236, 149] on img at bounding box center [201, 245] width 218 height 326
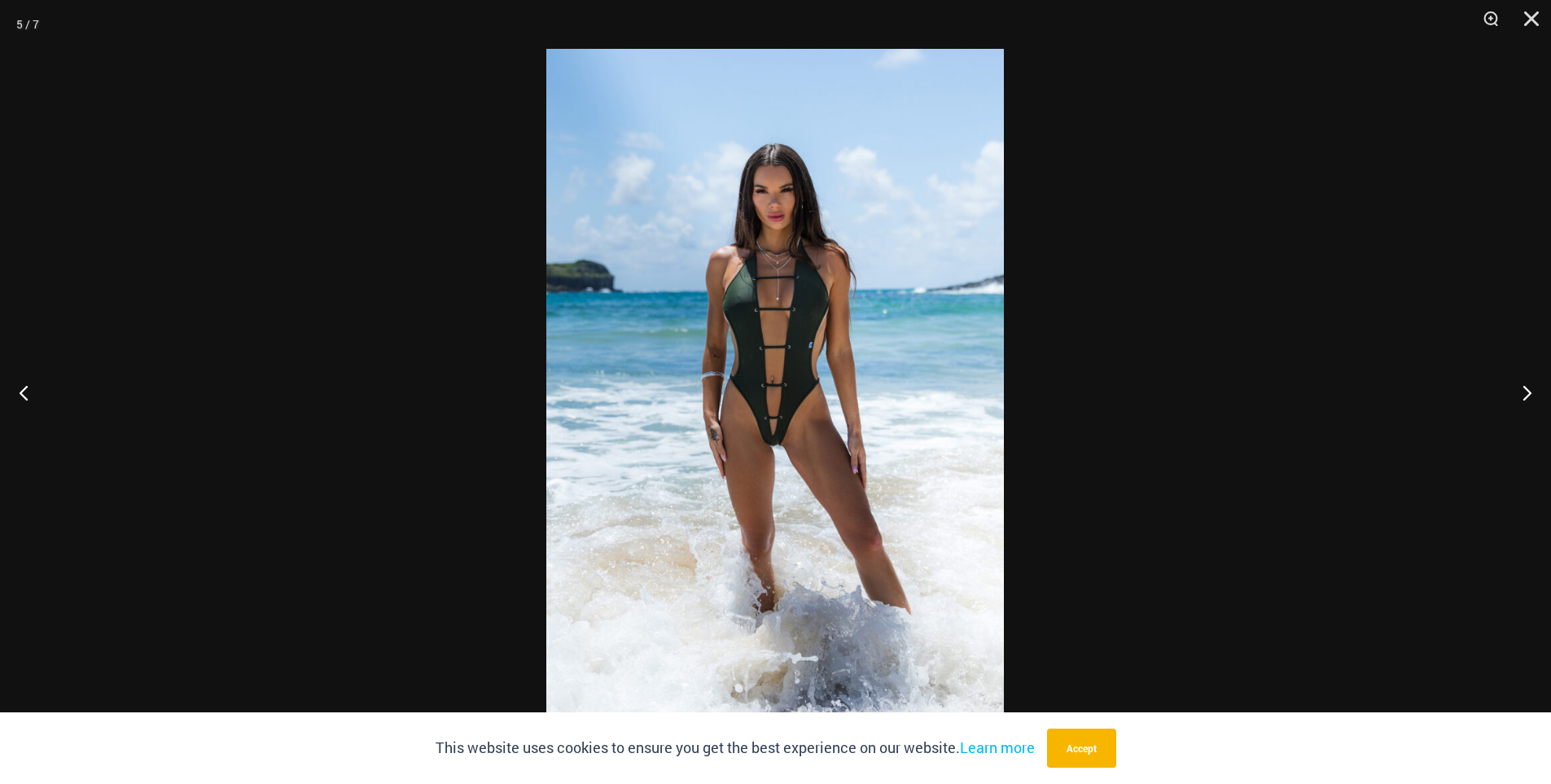
click at [752, 262] on img at bounding box center [775, 392] width 458 height 686
